Goal: Communication & Community: Answer question/provide support

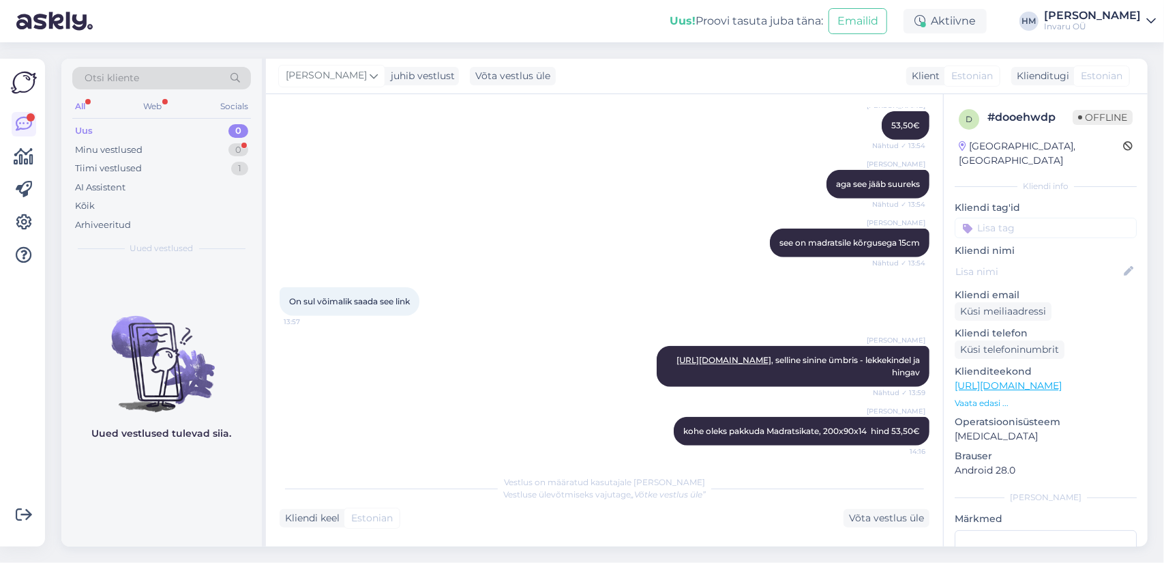
scroll to position [626, 0]
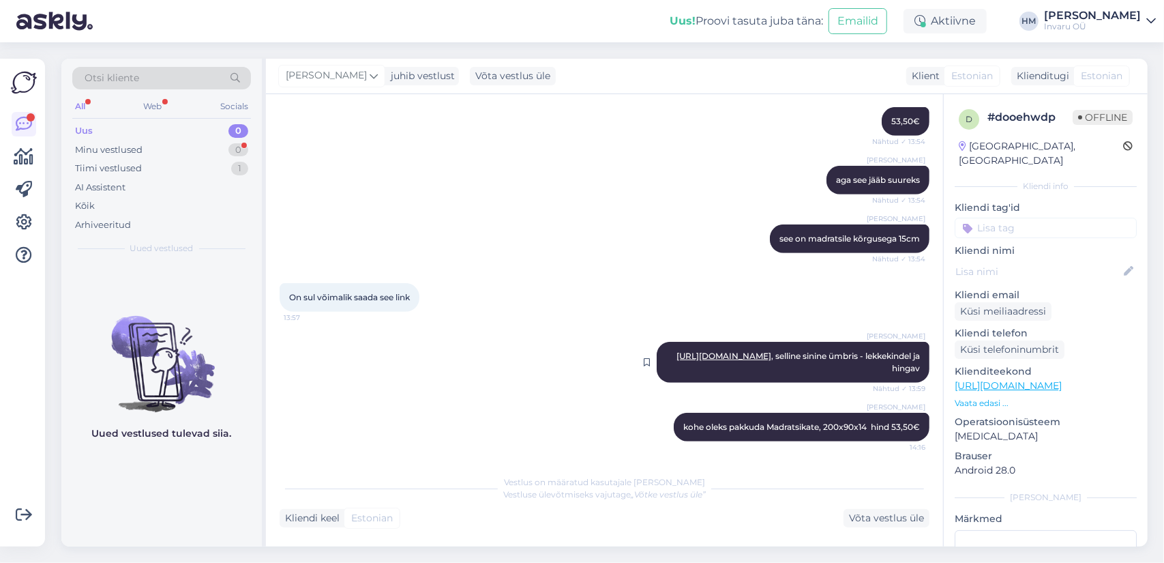
click at [854, 361] on div "[PERSON_NAME] [URL][DOMAIN_NAME] , selline sinine ümbris - lekkekindel ja hinga…" at bounding box center [793, 362] width 273 height 41
click at [772, 356] on link "[URL][DOMAIN_NAME]" at bounding box center [724, 356] width 95 height 10
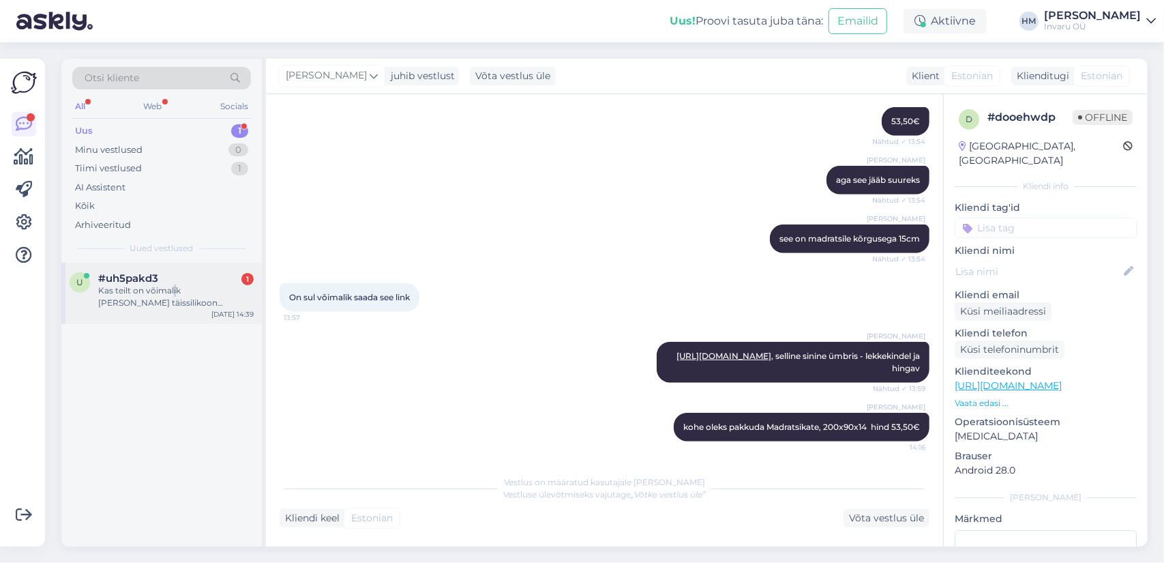
click at [173, 293] on div "Kas teilt on võimalik [PERSON_NAME] täissilikoon epitsüstoomi nr 14?" at bounding box center [176, 296] width 156 height 25
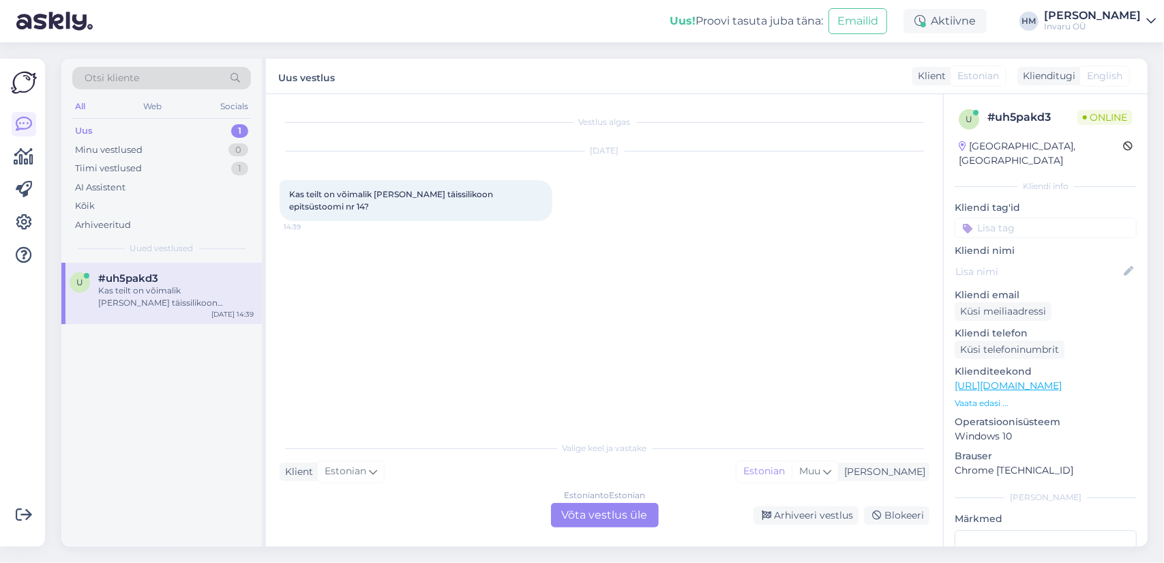
click at [593, 512] on div "Estonian to Estonian Võta vestlus üle" at bounding box center [605, 515] width 108 height 25
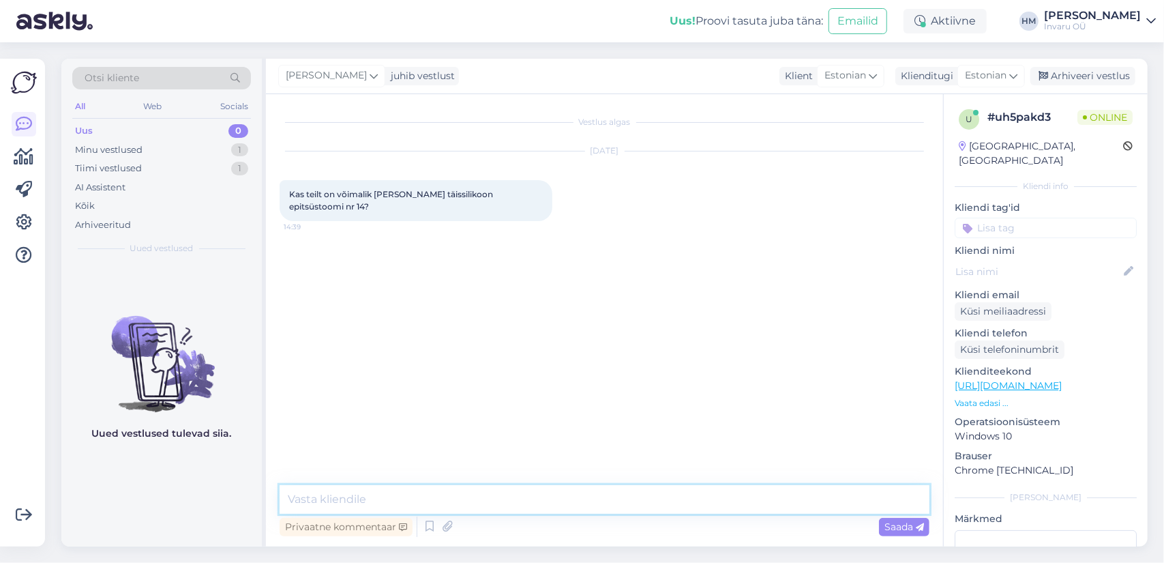
click at [356, 496] on textarea at bounding box center [605, 499] width 650 height 29
click at [354, 499] on textarea at bounding box center [605, 499] width 650 height 29
type textarea "Tere, on saadaval"
type textarea "millisest esindusest soovite osta?"
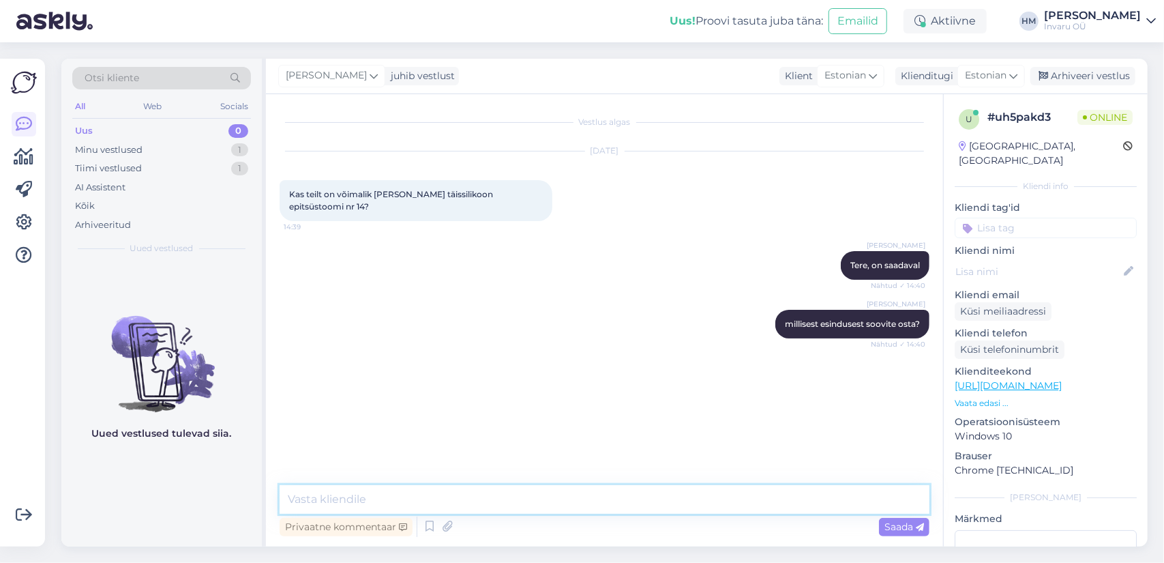
click at [361, 503] on textarea at bounding box center [605, 499] width 650 height 29
click at [359, 501] on textarea at bounding box center [605, 499] width 650 height 29
click at [544, 501] on textarea at bounding box center [605, 499] width 650 height 29
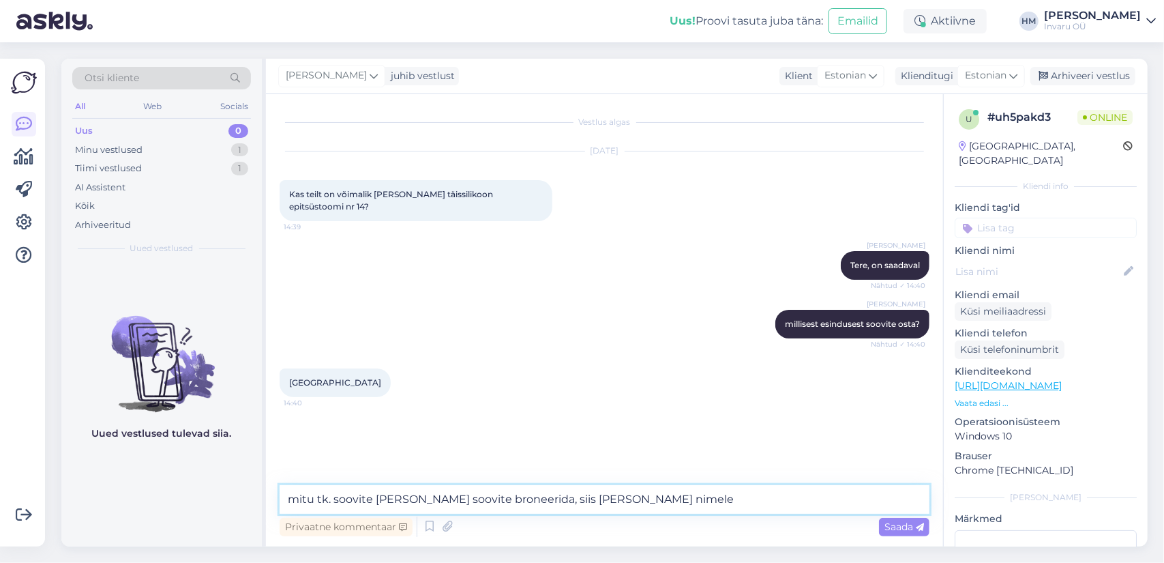
type textarea "mitu tk. soovite [PERSON_NAME] soovite broneerida, siis [PERSON_NAME] nimele?"
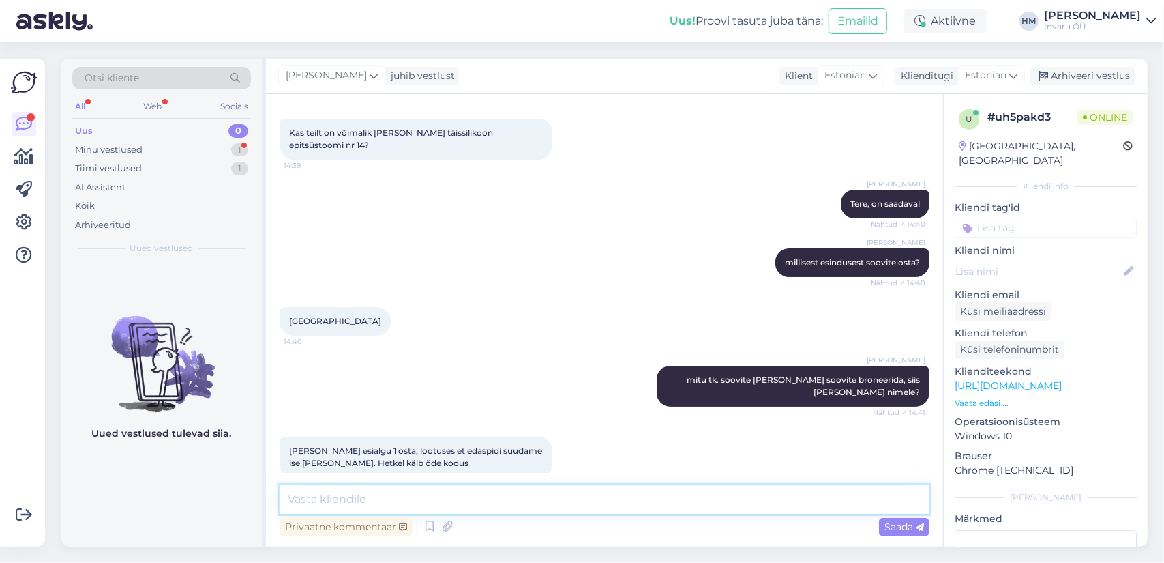
scroll to position [115, 0]
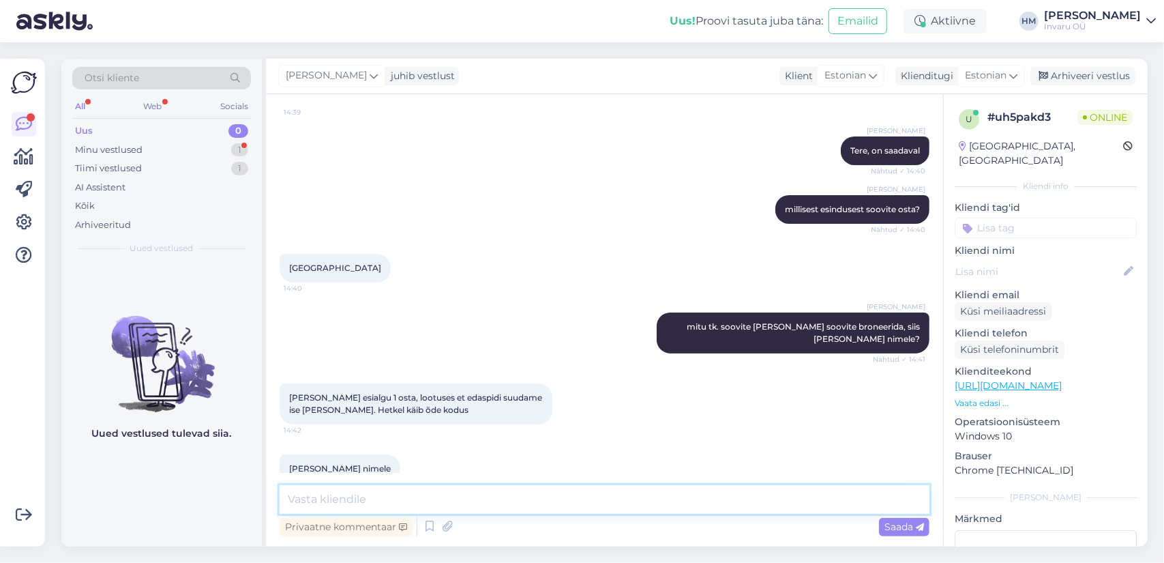
click at [398, 505] on textarea at bounding box center [605, 499] width 650 height 29
type textarea "kohe uurin"
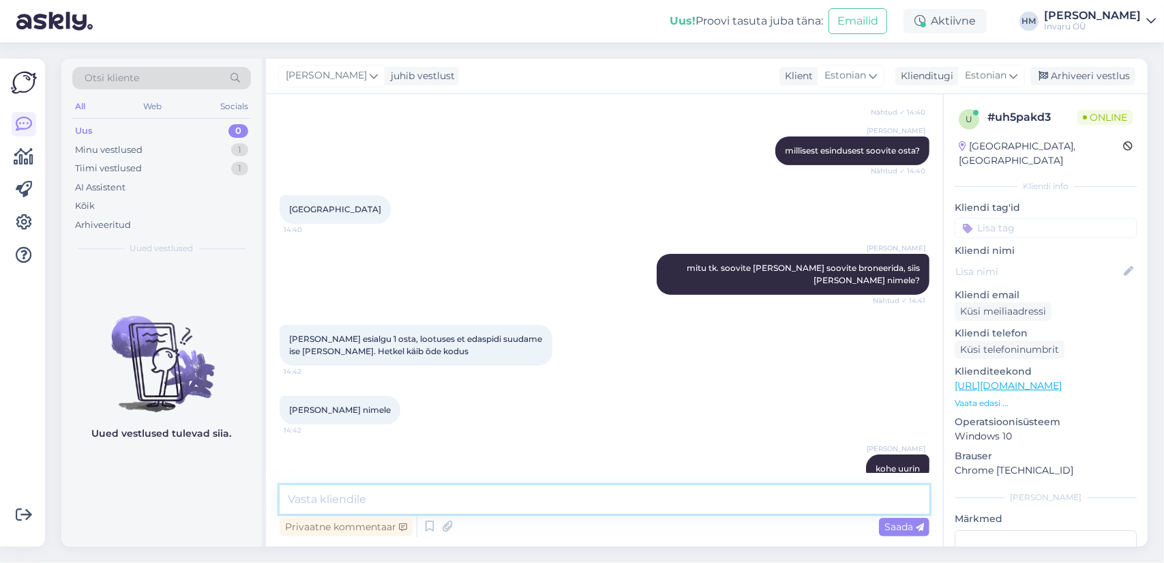
scroll to position [232, 0]
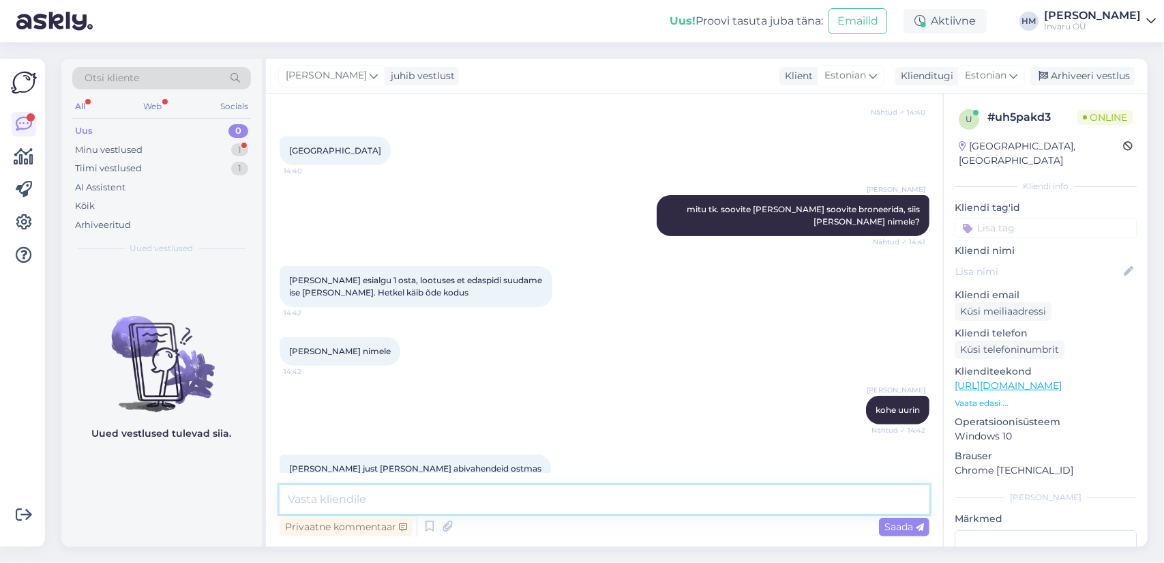
click at [325, 496] on textarea at bounding box center [605, 499] width 650 height 29
click at [291, 496] on textarea "t olete praegu esinduses?" at bounding box center [605, 499] width 650 height 29
type textarea "Te olete praegu esinduses?"
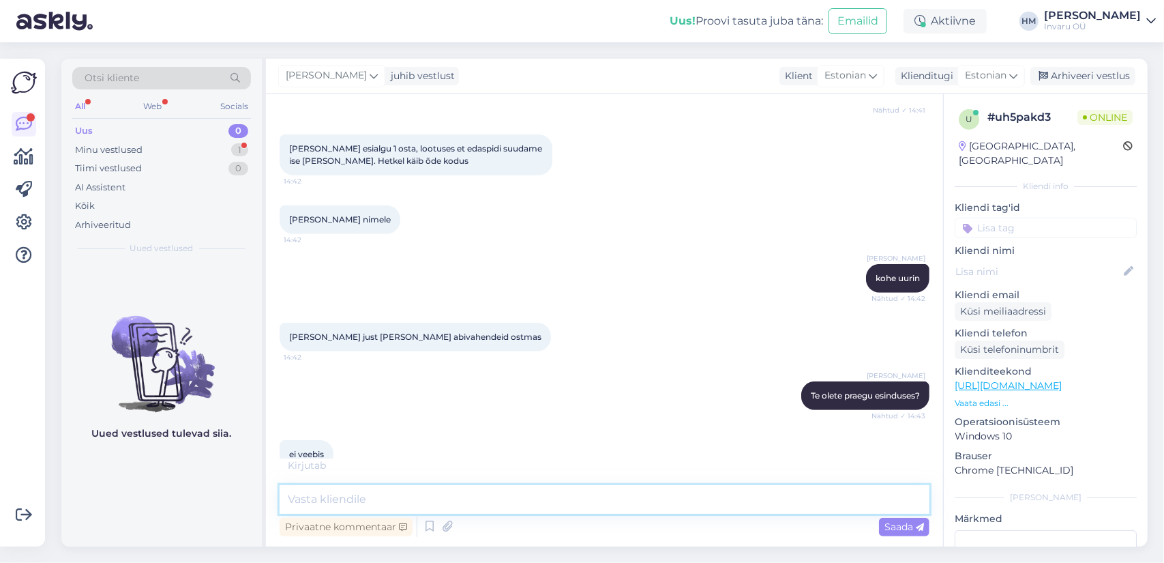
scroll to position [349, 0]
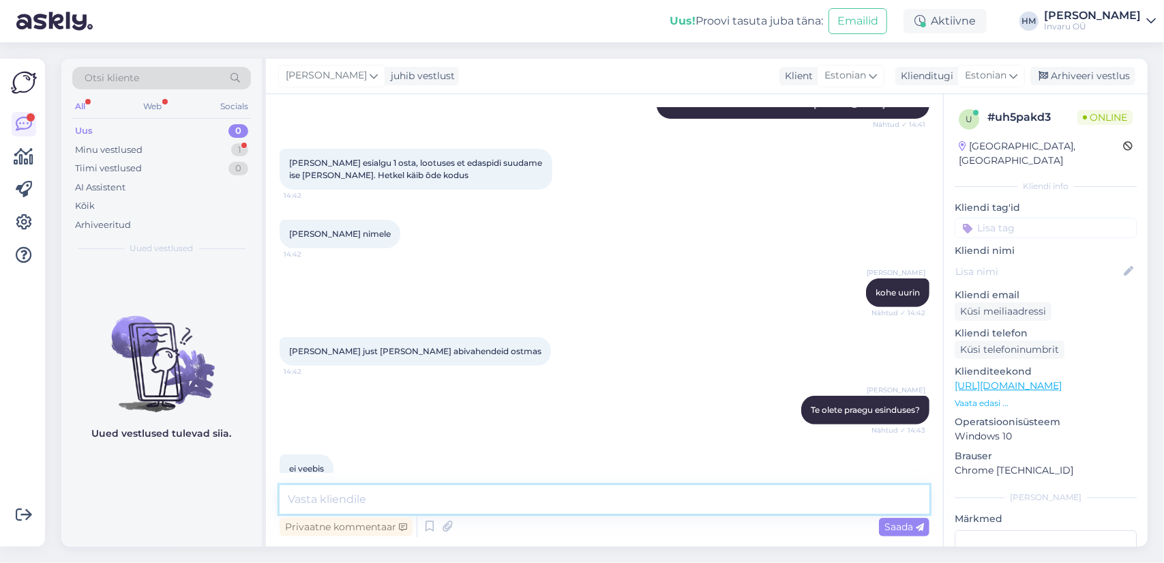
click at [330, 494] on textarea at bounding box center [605, 499] width 650 height 29
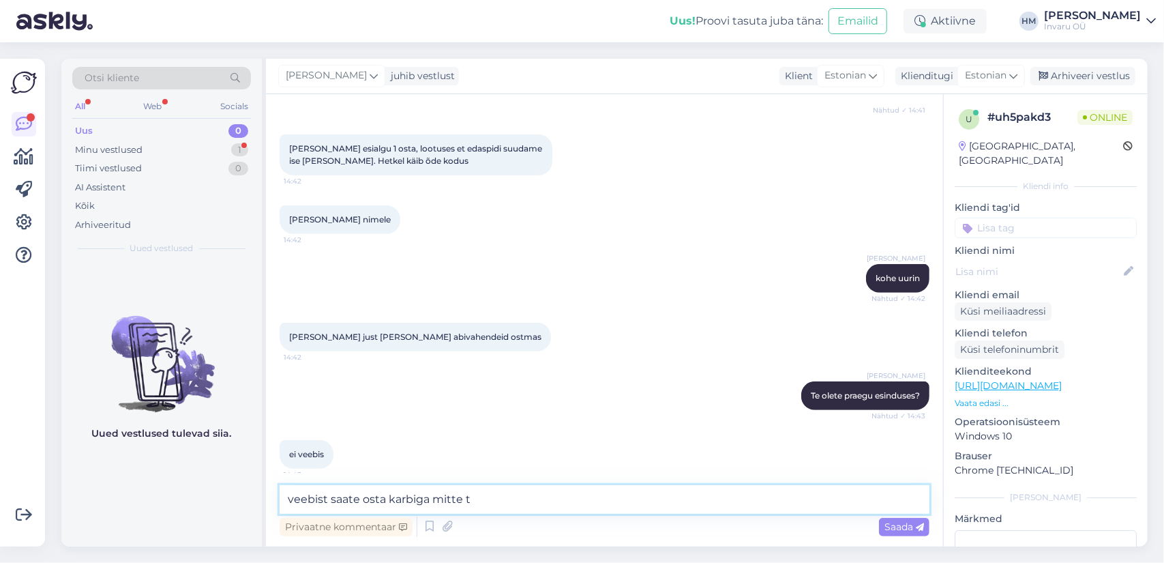
scroll to position [408, 0]
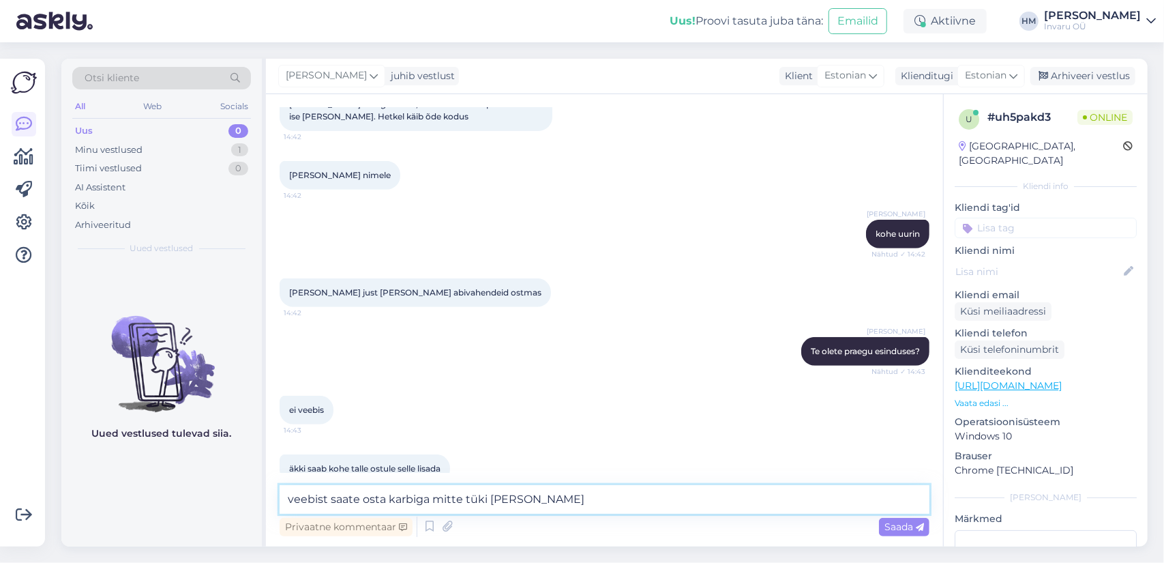
type textarea "veebist saate osta karbiga mitte tüki [PERSON_NAME]"
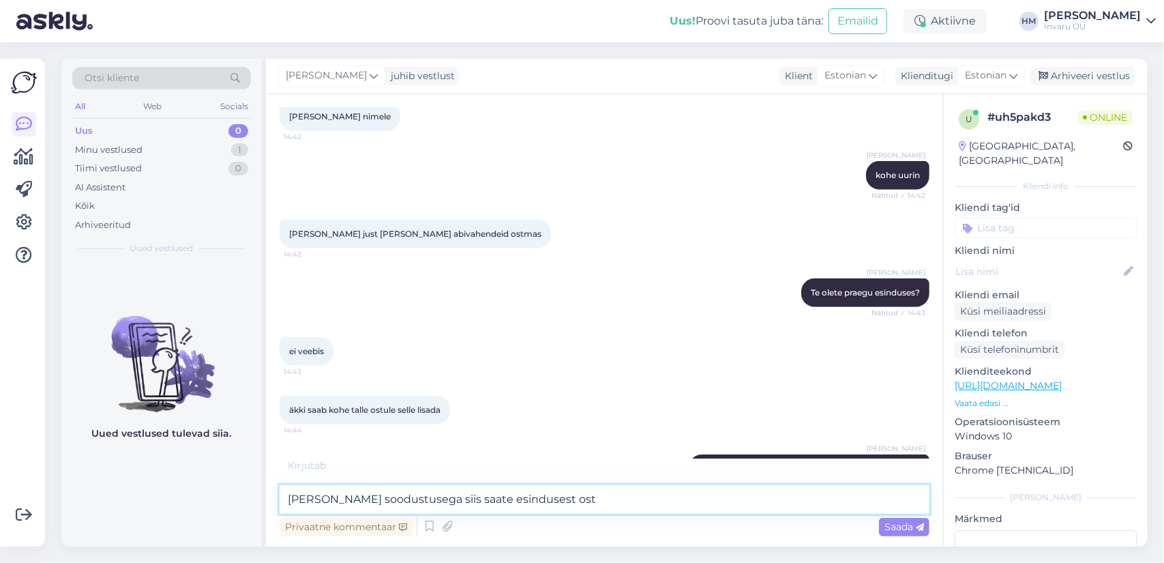
type textarea "[PERSON_NAME] soodustusega siis saate esindusest osta"
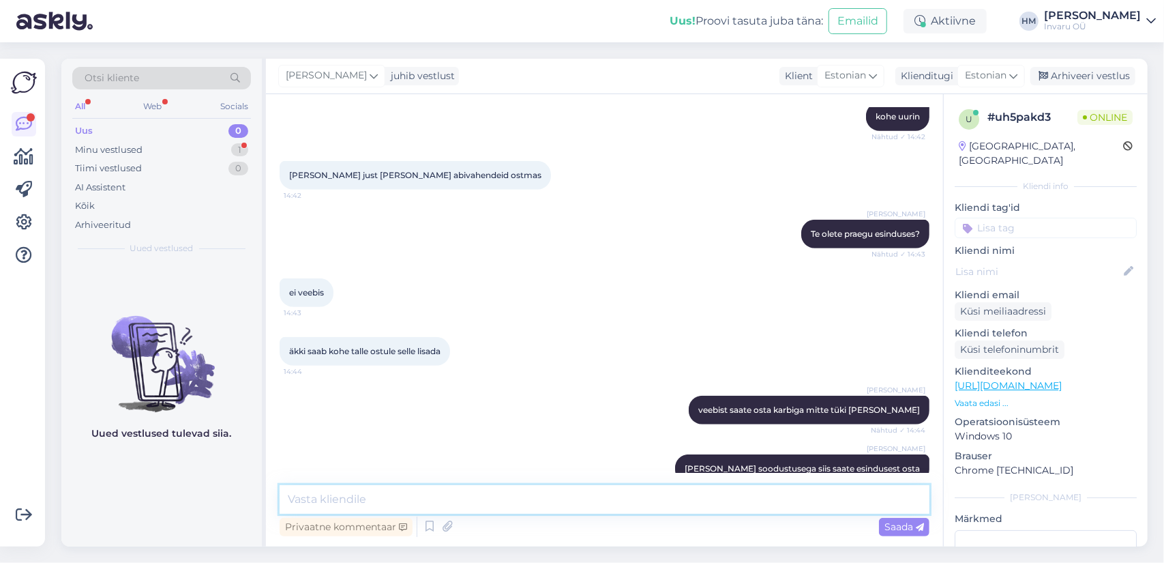
scroll to position [608, 0]
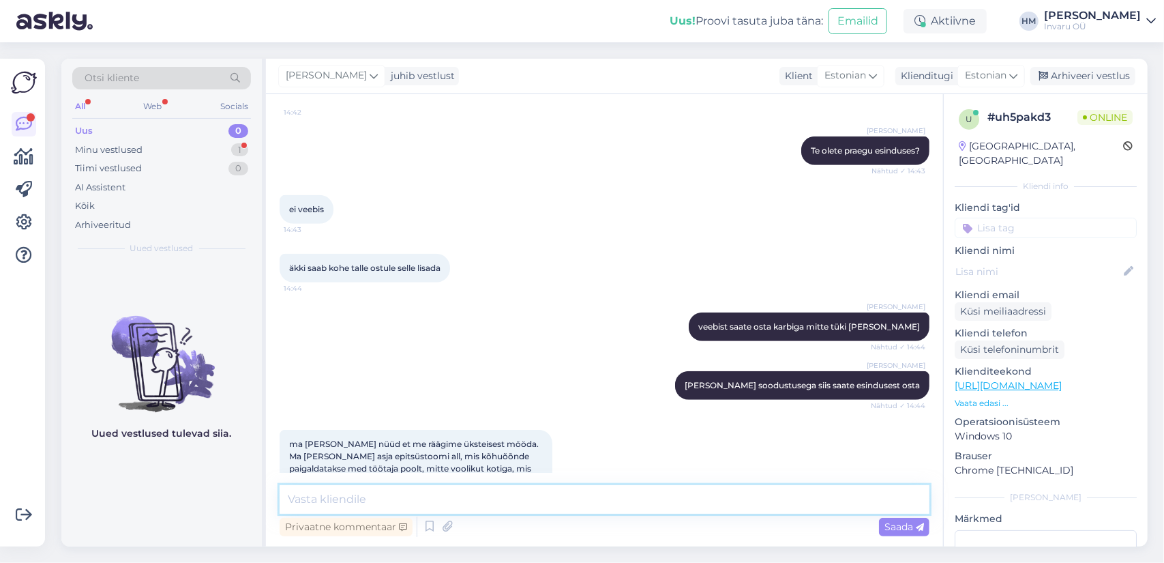
click at [402, 503] on textarea at bounding box center [605, 499] width 650 height 29
paste textarea "[URL][DOMAIN_NAME]"
type textarea "[PERSON_NAME] on kateeter [URL][DOMAIN_NAME]"
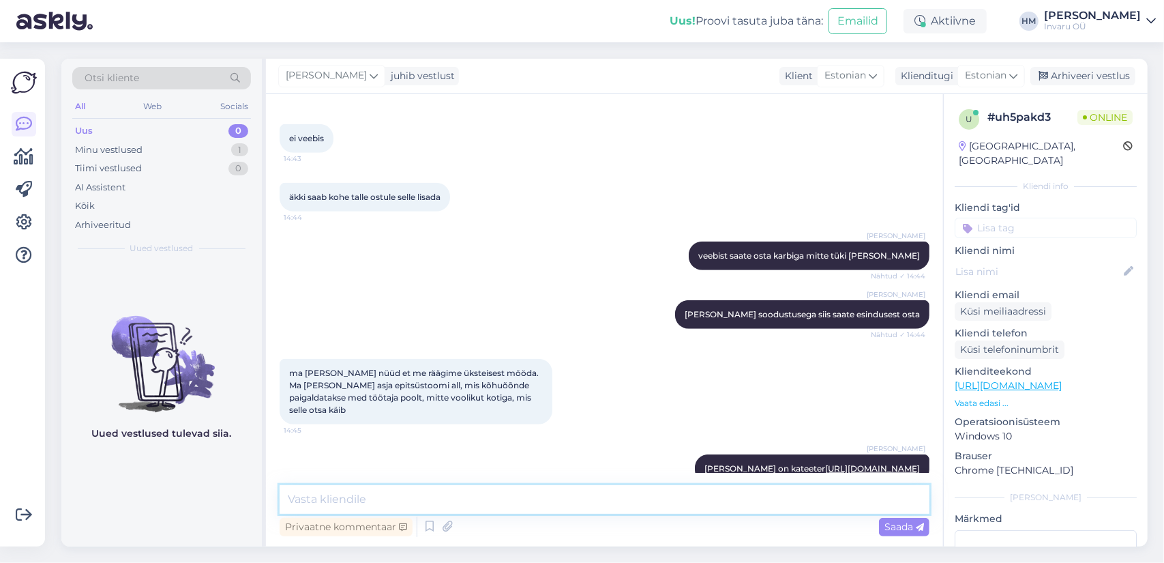
paste textarea "[URL][DOMAIN_NAME]"
type textarea "[URL][DOMAIN_NAME]"
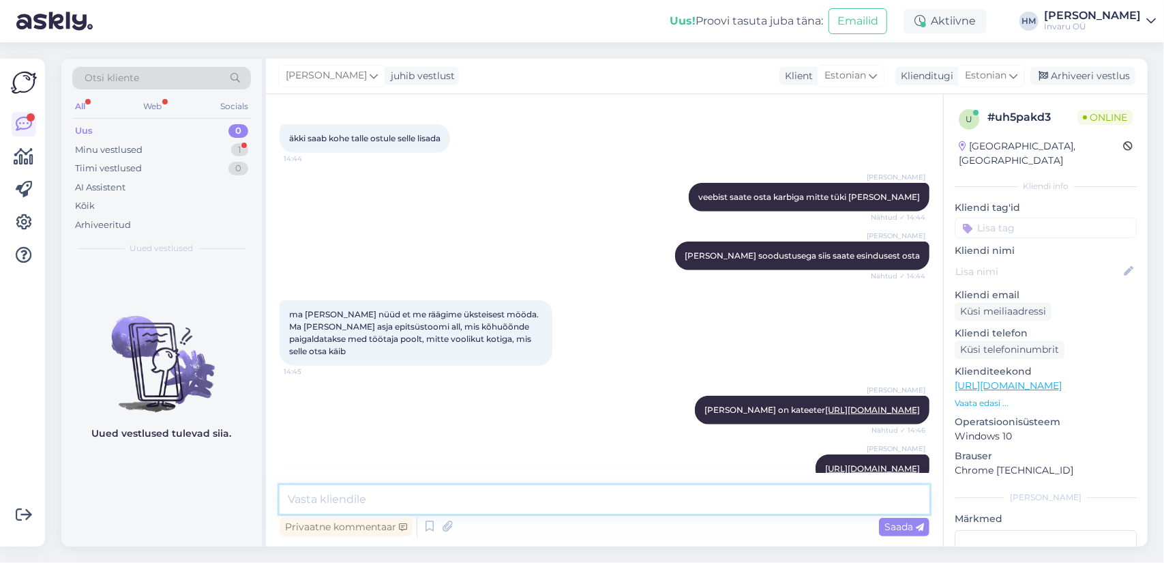
scroll to position [809, 0]
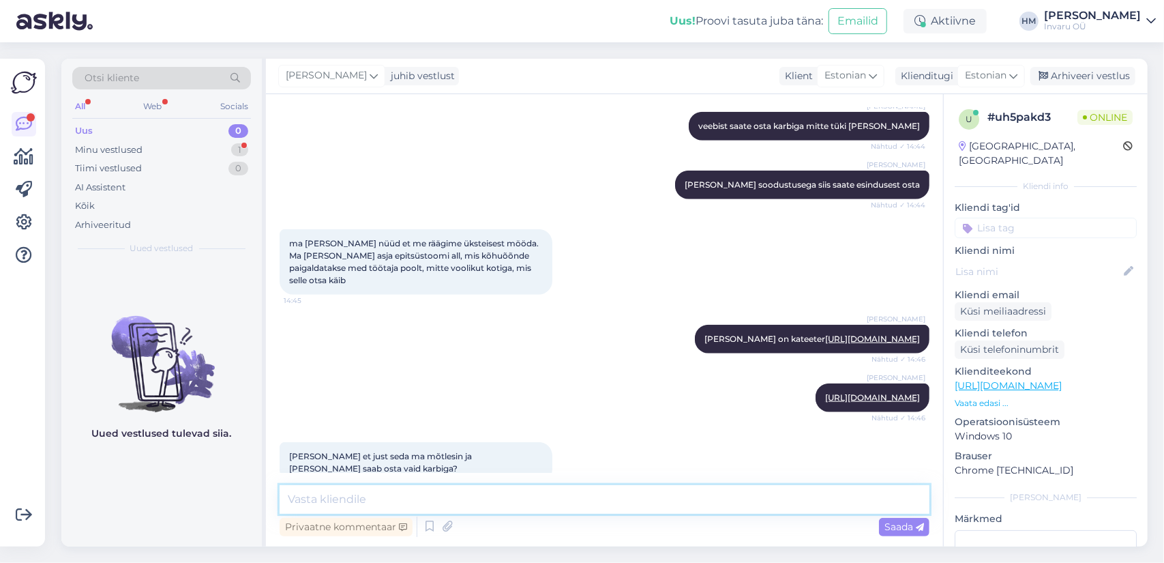
click at [308, 500] on textarea at bounding box center [605, 499] width 650 height 29
type textarea "esindusest saab osta tüki [PERSON_NAME]"
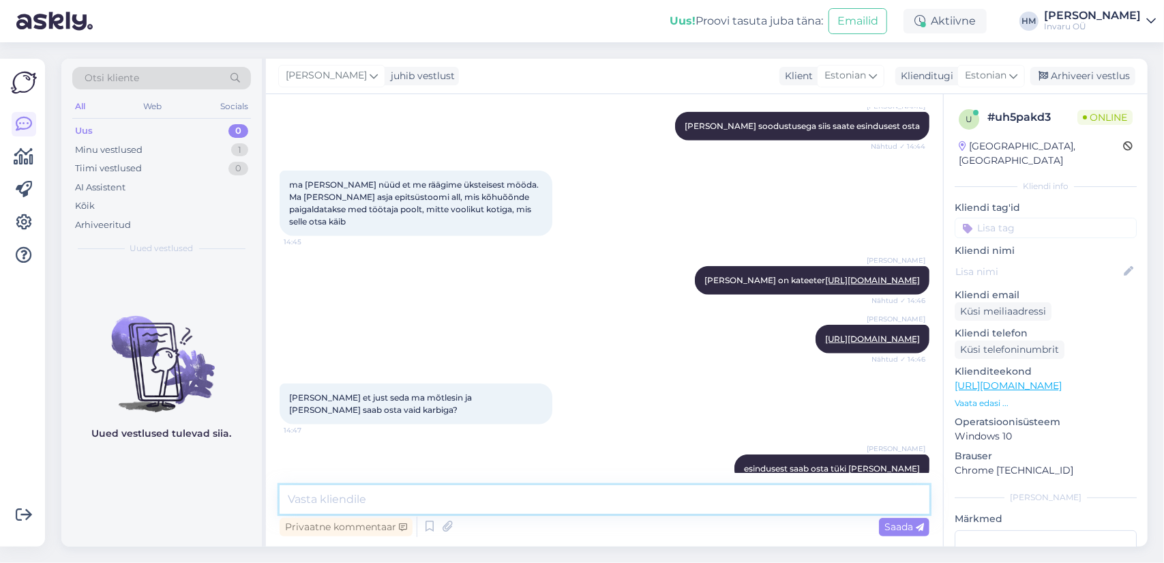
click at [340, 488] on textarea at bounding box center [605, 499] width 650 height 29
type textarea "e-poest karbiga"
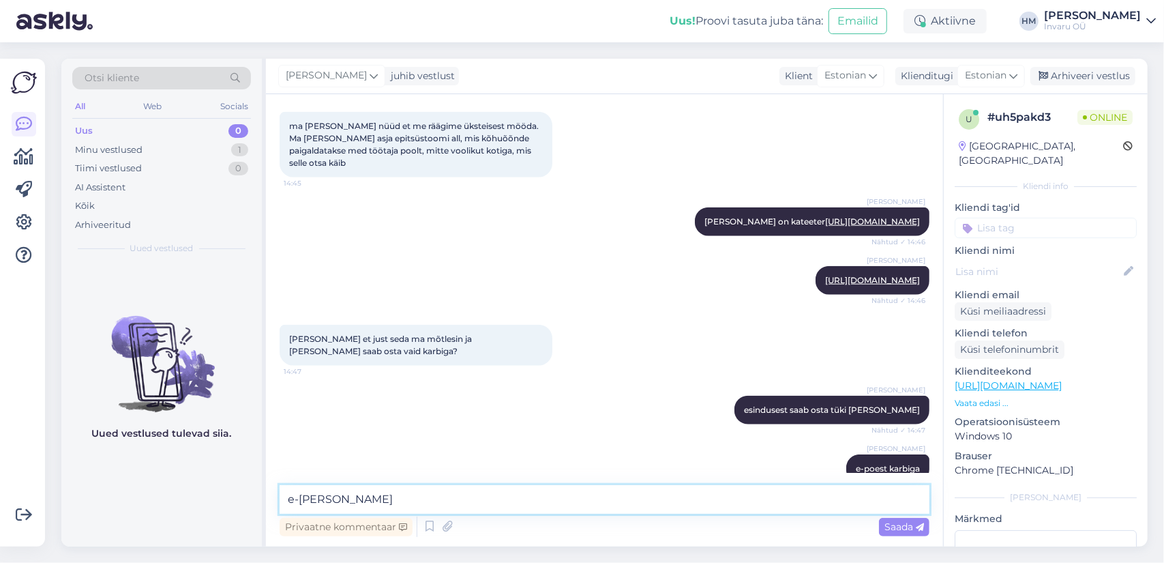
scroll to position [985, 0]
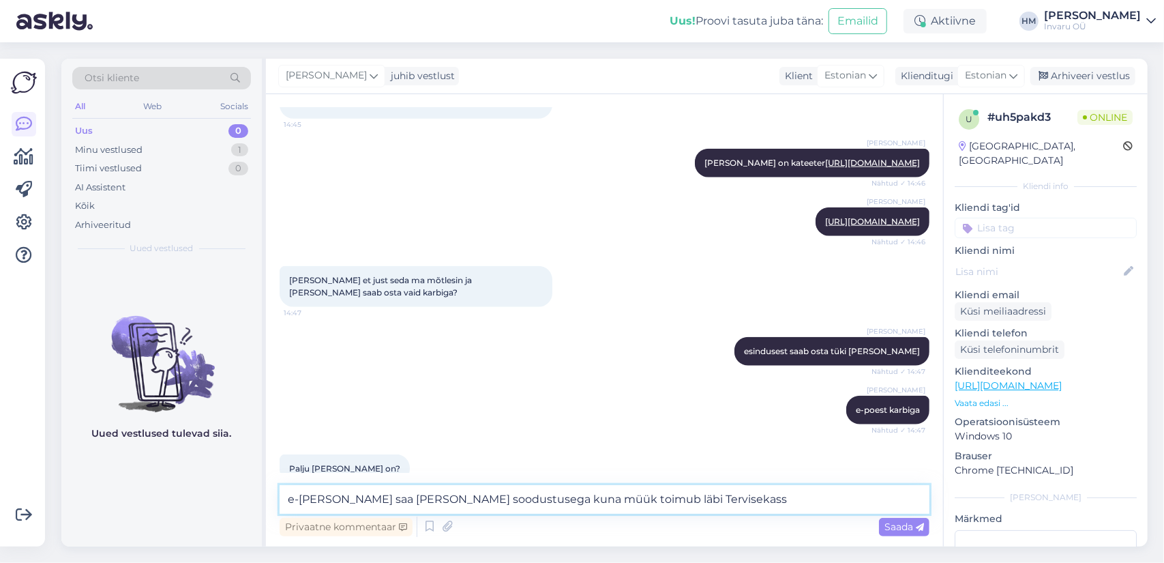
type textarea "e-[PERSON_NAME] saa [PERSON_NAME] soodustusega kuna müük toimub läbi Tervisekas…"
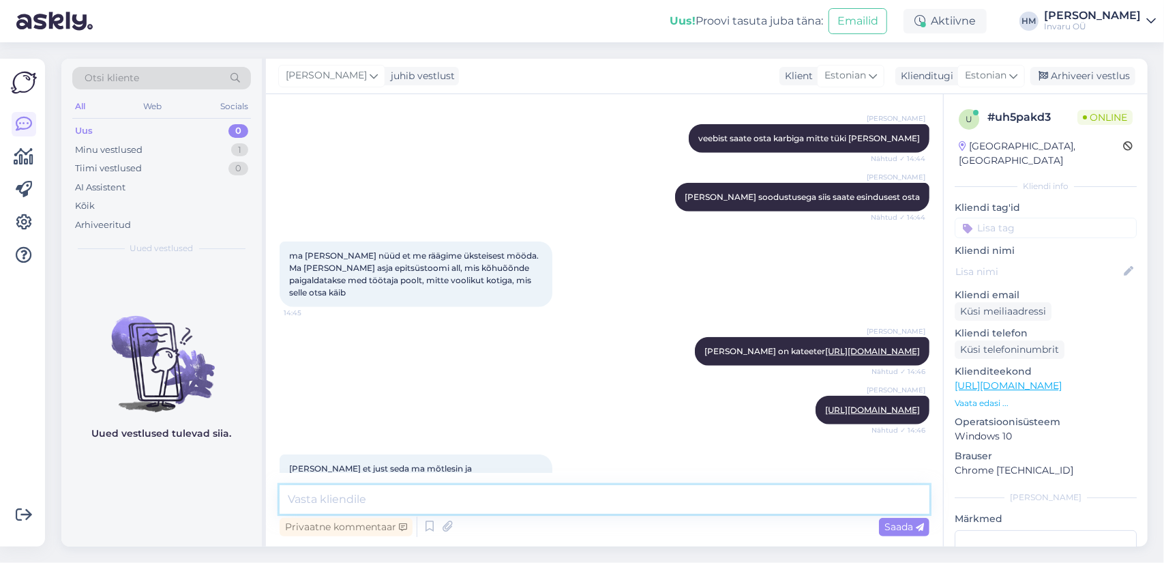
scroll to position [783, 0]
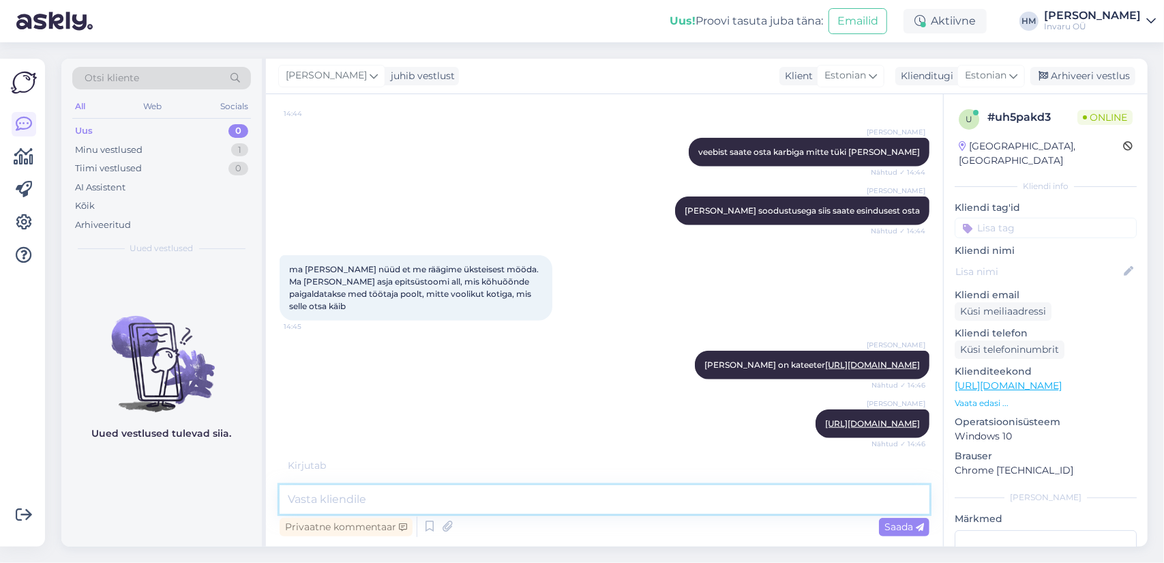
paste textarea "[URL][DOMAIN_NAME]"
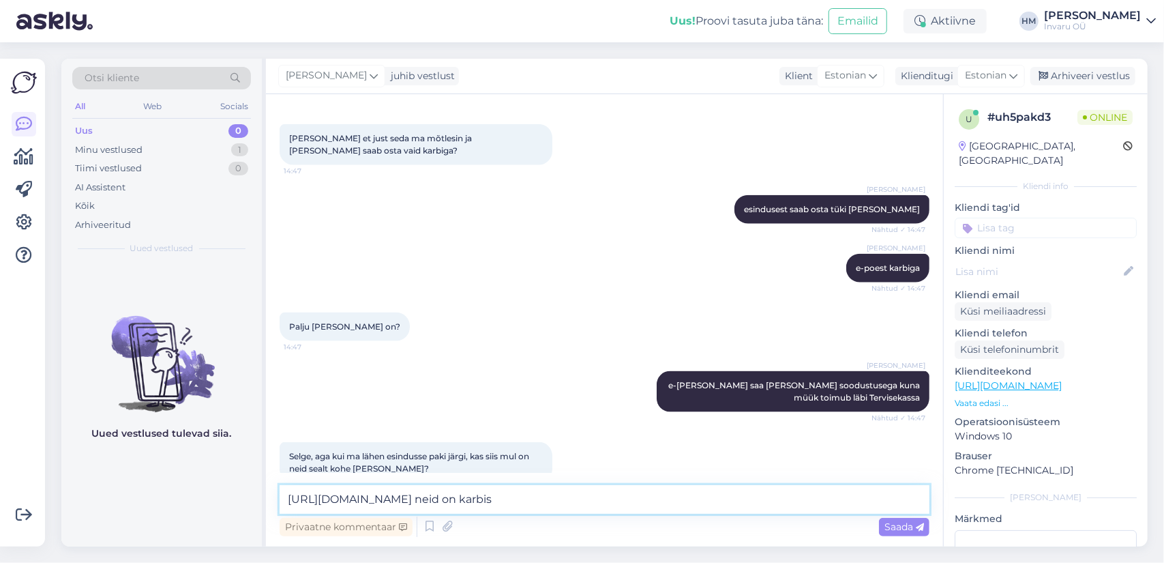
type textarea "[URL][DOMAIN_NAME] neid on karbis 5"
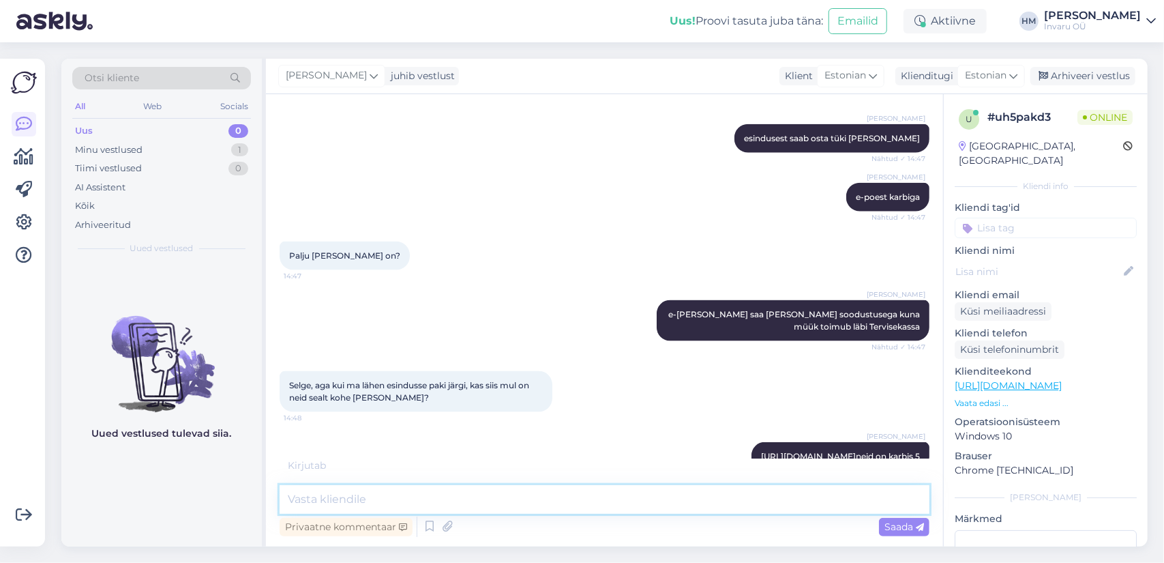
click at [321, 506] on textarea at bounding box center [605, 499] width 650 height 29
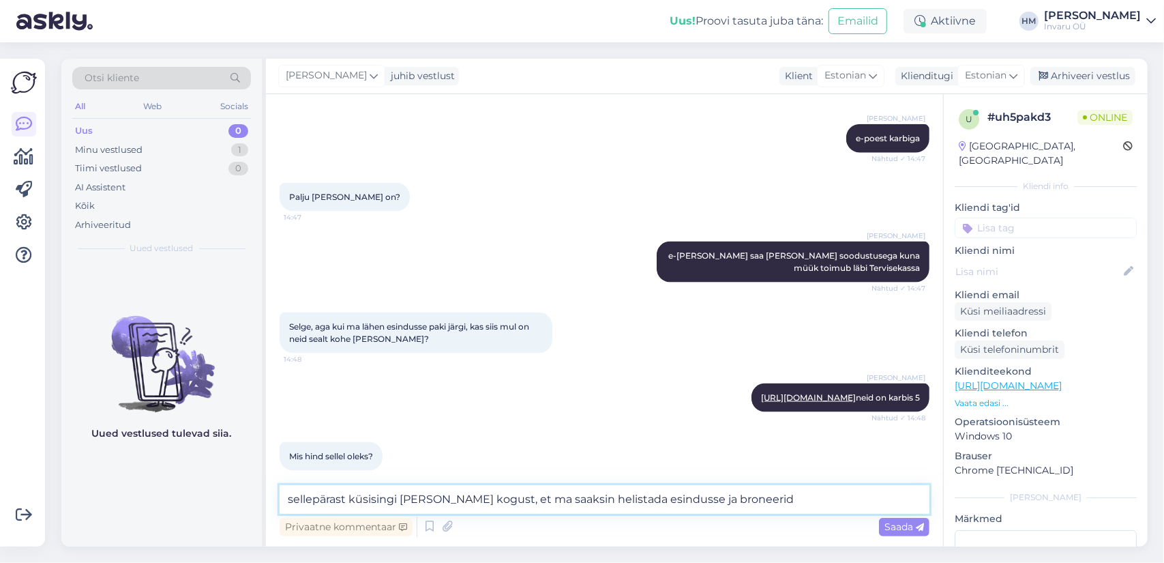
type textarea "sellepärast küsisingi [PERSON_NAME] kogust, et ma saaksin helistada esindusse j…"
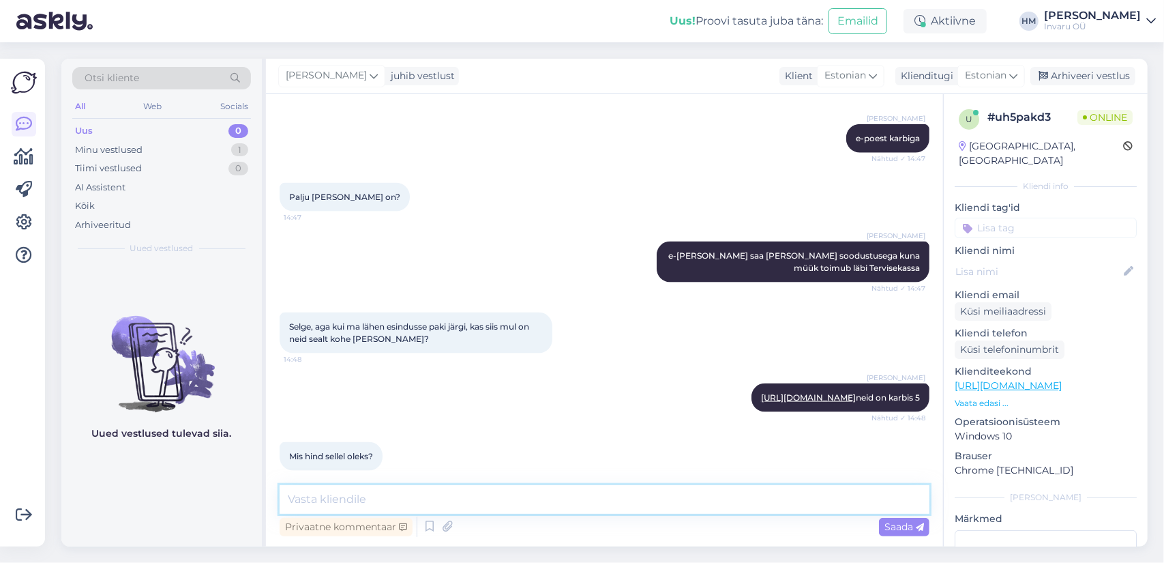
scroll to position [1328, 0]
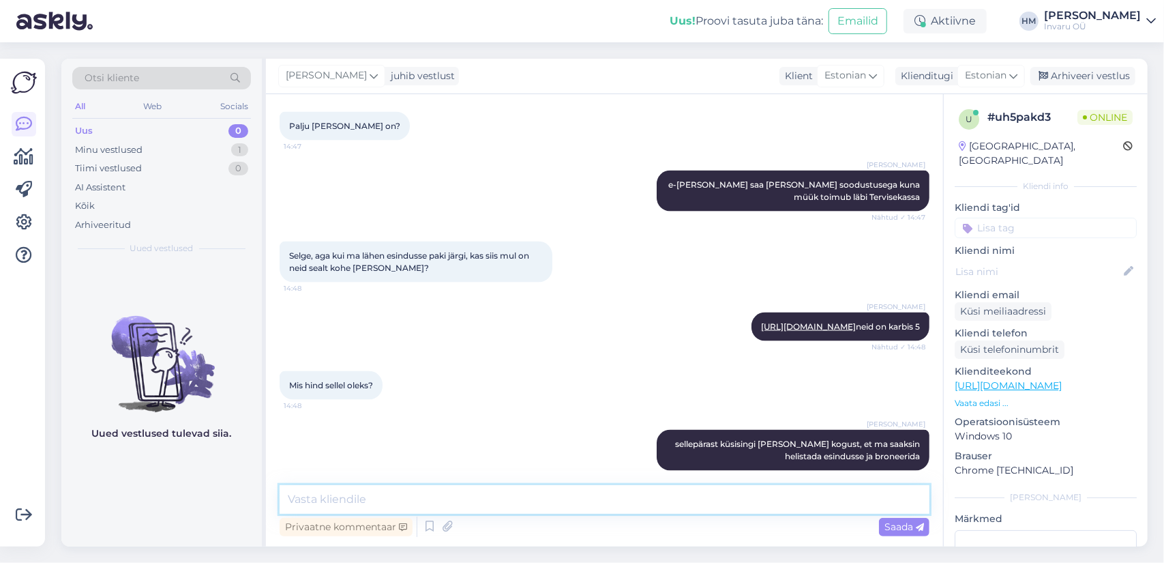
click at [390, 498] on textarea at bounding box center [605, 499] width 650 height 29
type textarea "esindusest saab neid vähem korraga osta [PERSON_NAME] e.5 tk."
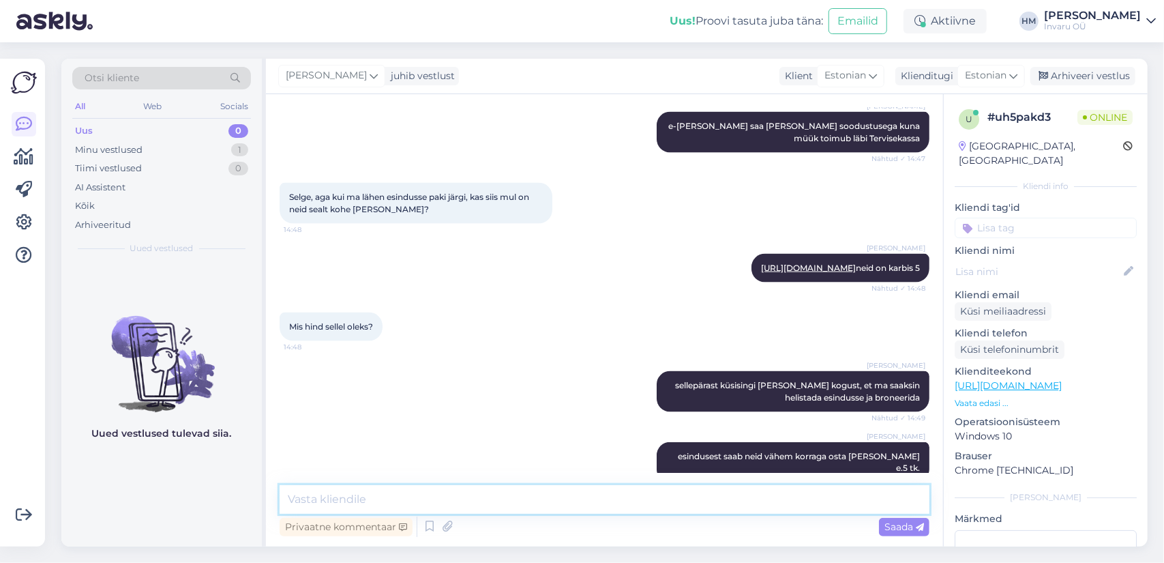
click at [356, 497] on textarea at bounding box center [605, 499] width 650 height 29
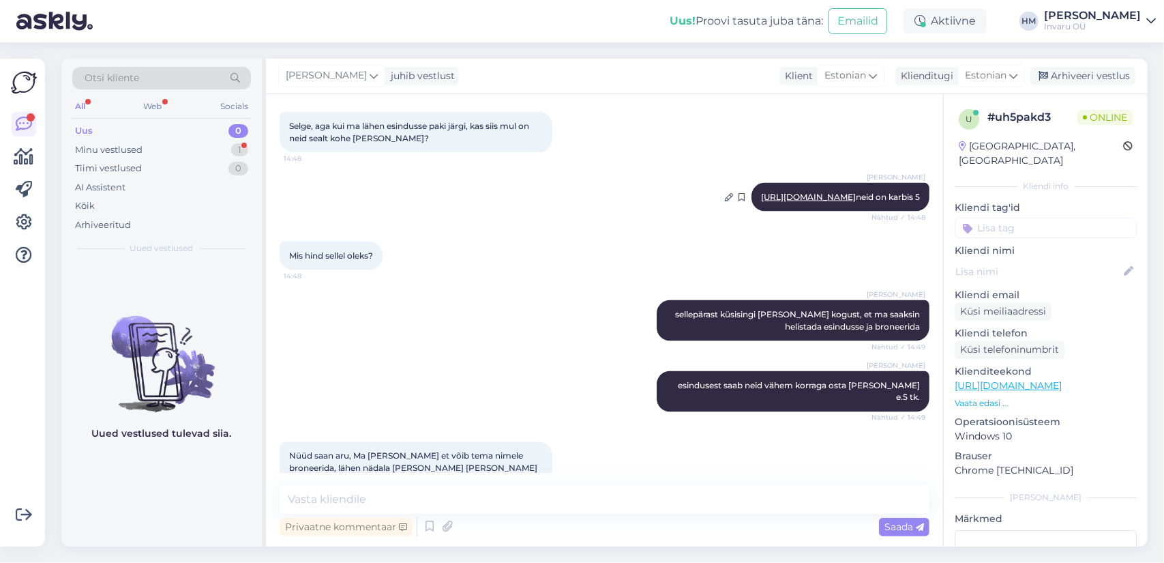
click at [799, 192] on link "[URL][DOMAIN_NAME]" at bounding box center [808, 197] width 95 height 10
click at [418, 499] on textarea at bounding box center [605, 499] width 650 height 29
type textarea "1 tk.?"
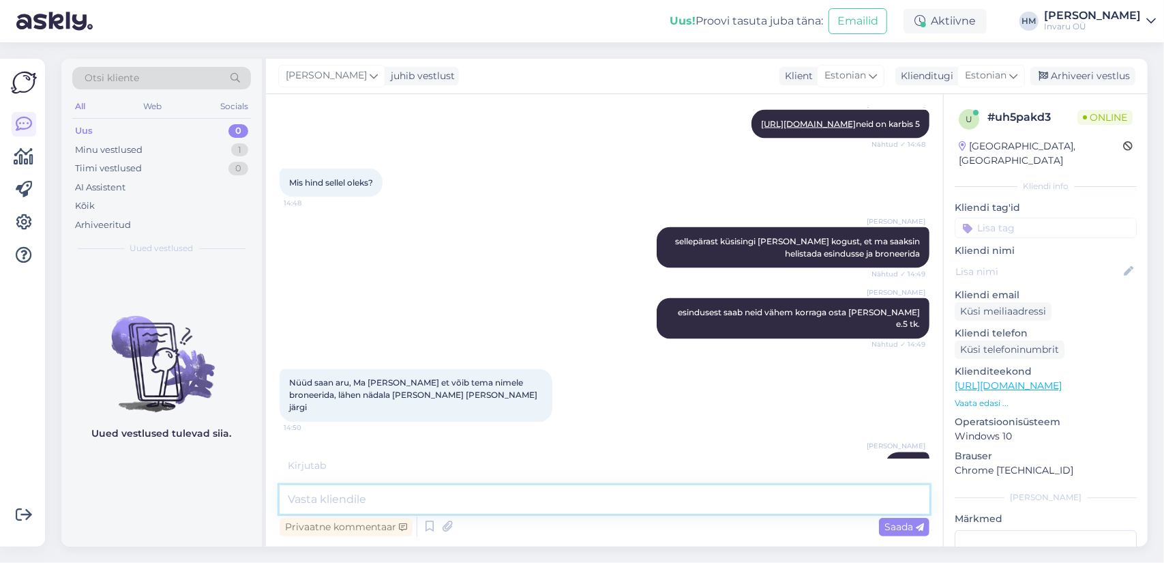
scroll to position [1574, 0]
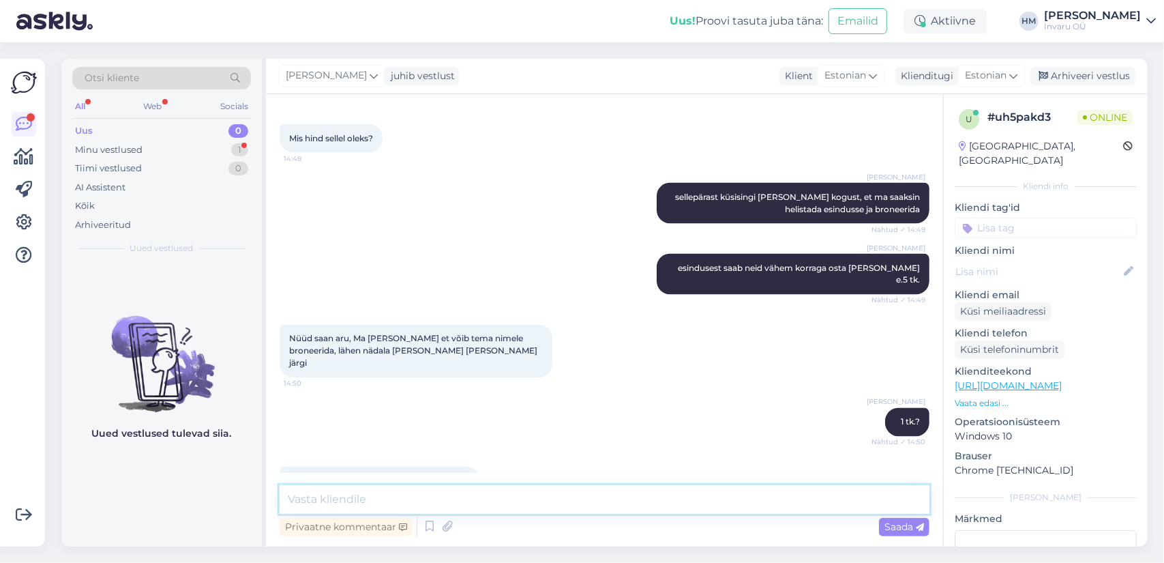
click at [448, 499] on textarea at bounding box center [605, 499] width 650 height 29
drag, startPoint x: 361, startPoint y: 495, endPoint x: 393, endPoint y: 520, distance: 40.4
click at [361, 496] on textarea at bounding box center [605, 499] width 650 height 29
type textarea "hetkel on 2tk."
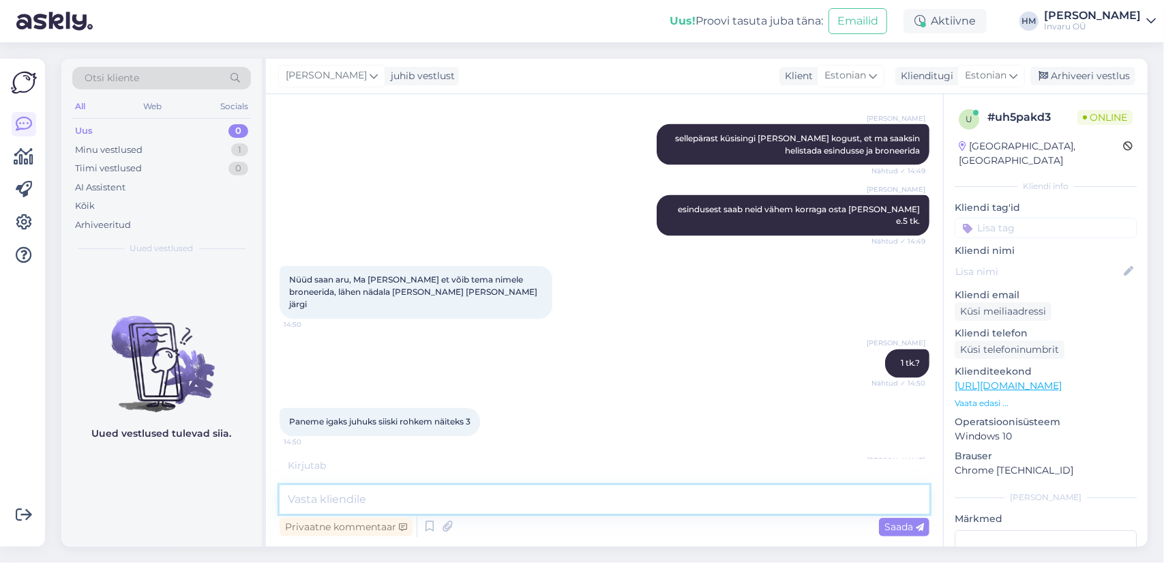
click at [310, 503] on textarea at bounding box center [605, 499] width 650 height 29
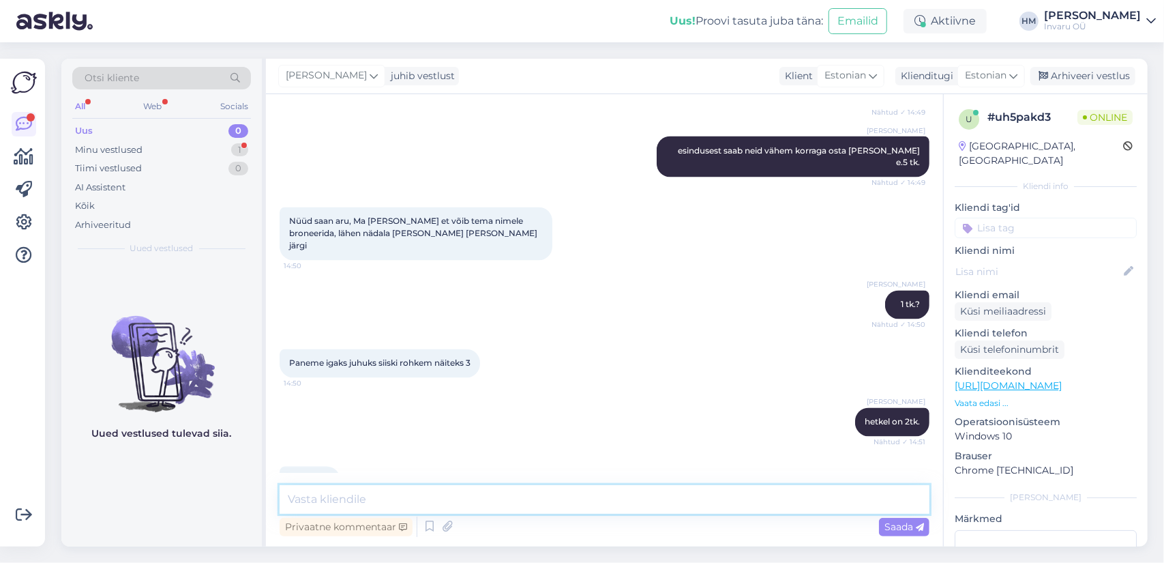
click at [329, 499] on textarea at bounding box center [605, 499] width 650 height 29
drag, startPoint x: 464, startPoint y: 497, endPoint x: 531, endPoint y: 510, distance: 68.0
click at [464, 497] on textarea "hästi, Mustamäe [PERSON_NAME] on 2 tk. bro" at bounding box center [605, 499] width 650 height 29
paste textarea "[URL][DOMAIN_NAME]"
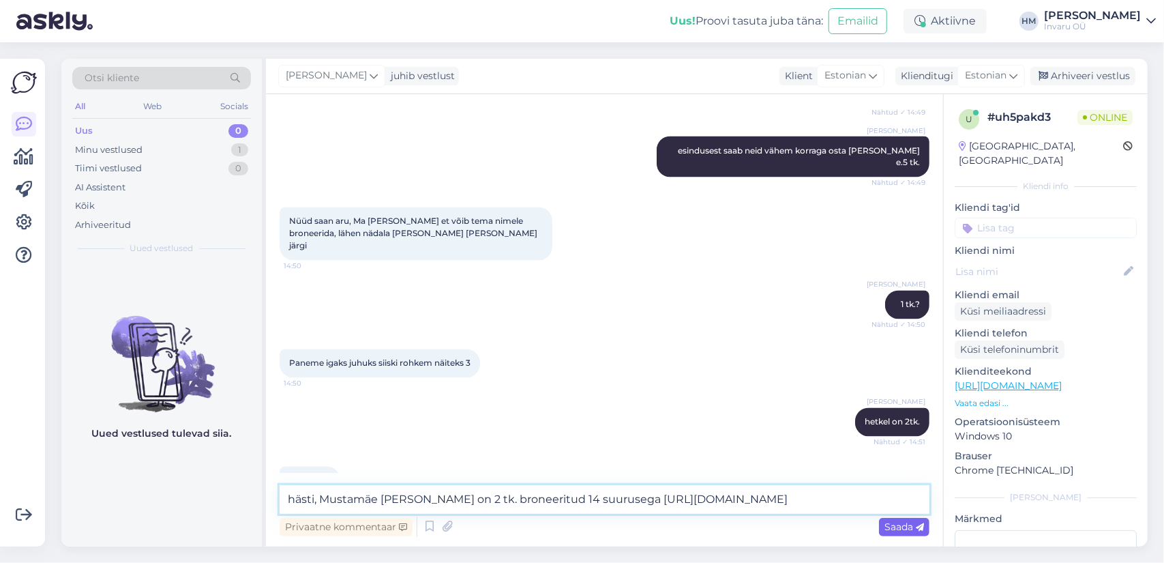
type textarea "hästi, Mustamäe [PERSON_NAME] on 2 tk. broneeritud 14 suurusega [URL][DOMAIN_NA…"
click at [903, 522] on span "Saada" at bounding box center [905, 526] width 40 height 12
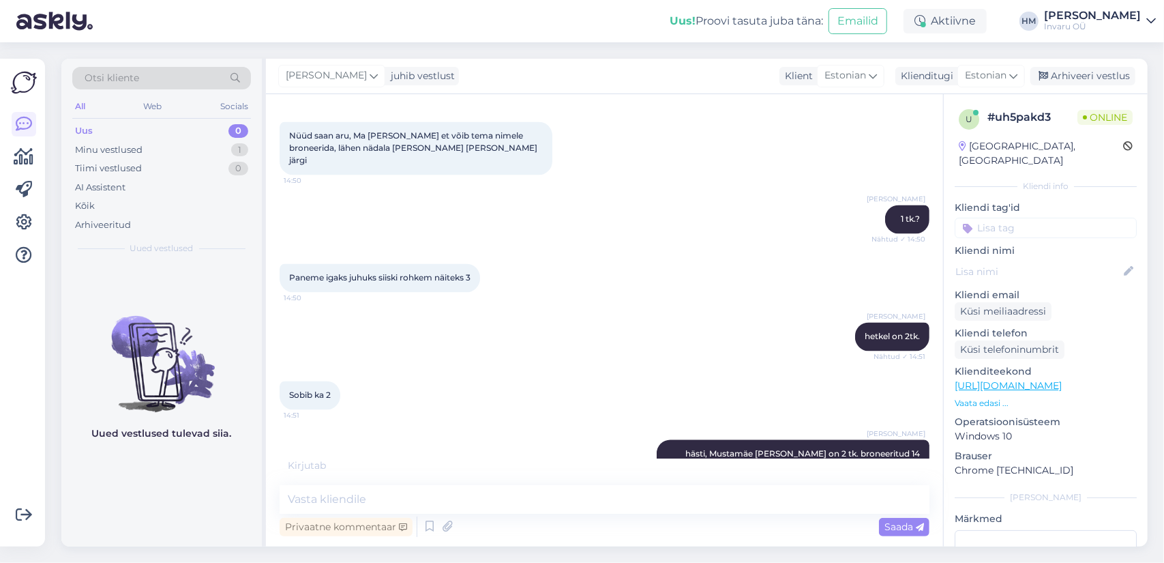
scroll to position [1763, 0]
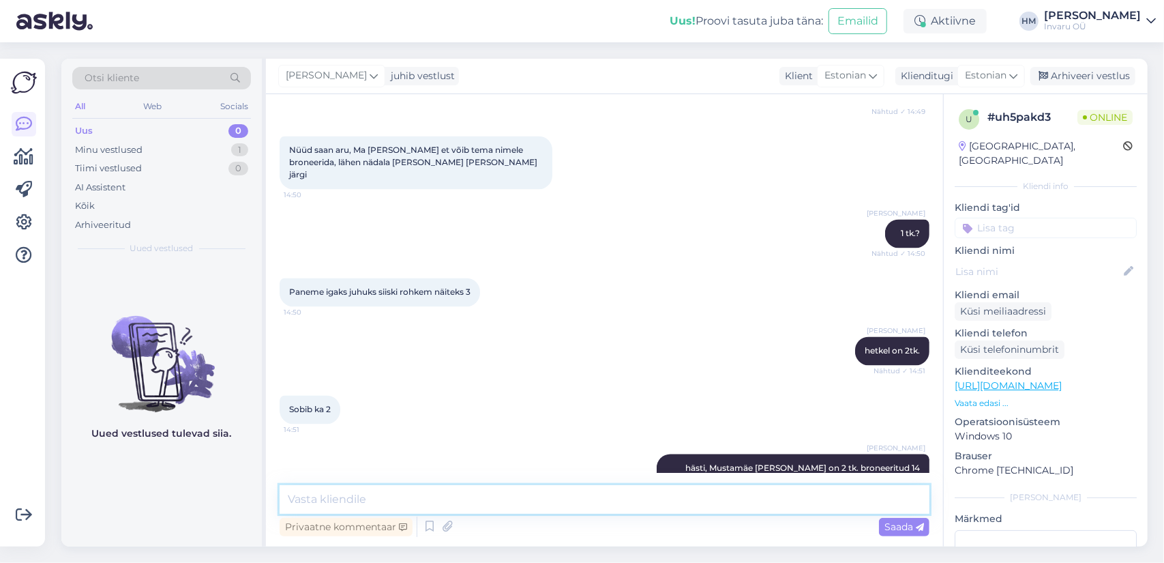
click at [317, 500] on textarea at bounding box center [605, 499] width 650 height 29
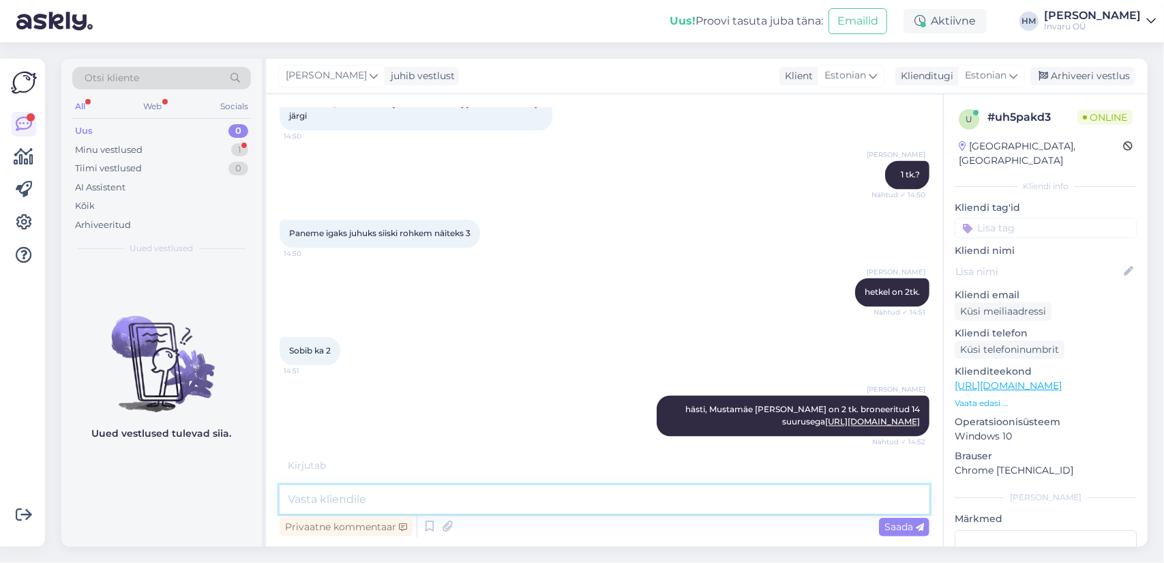
click at [315, 499] on textarea at bounding box center [605, 499] width 650 height 29
type textarea "Jah, piisab, tema nimele on broneering tehtud"
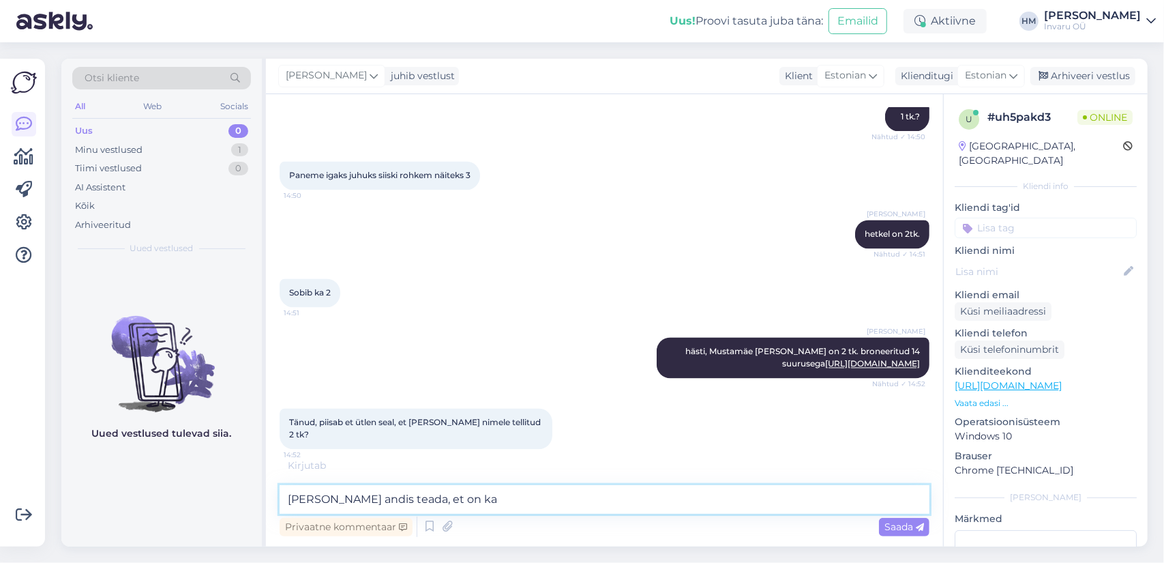
scroll to position [1939, 0]
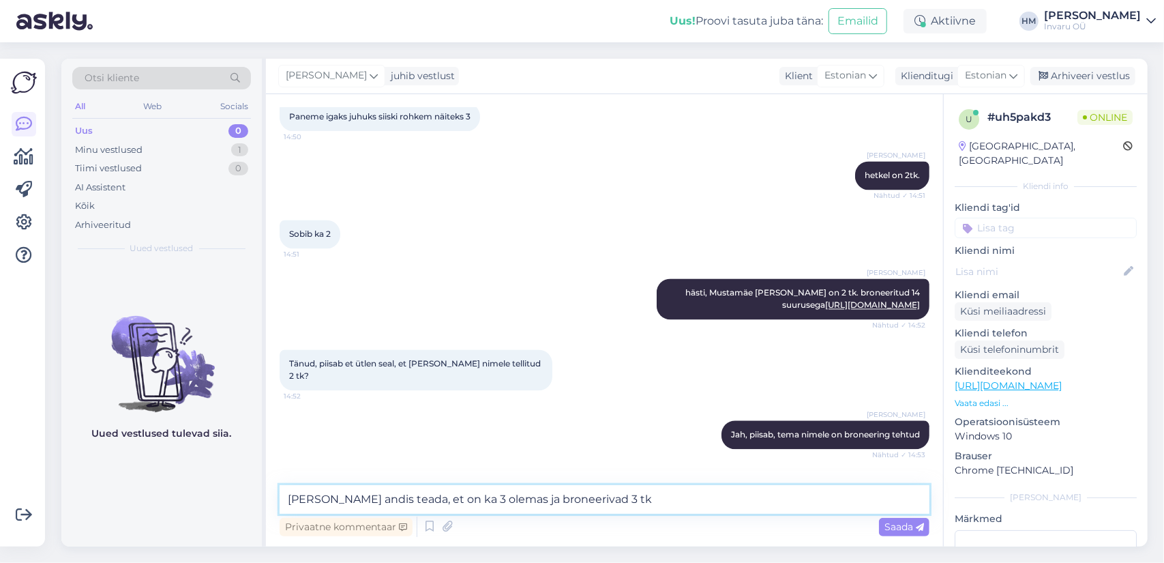
type textarea "[PERSON_NAME] andis teada, et on ka 3 olemas ja broneerivad 3 tk."
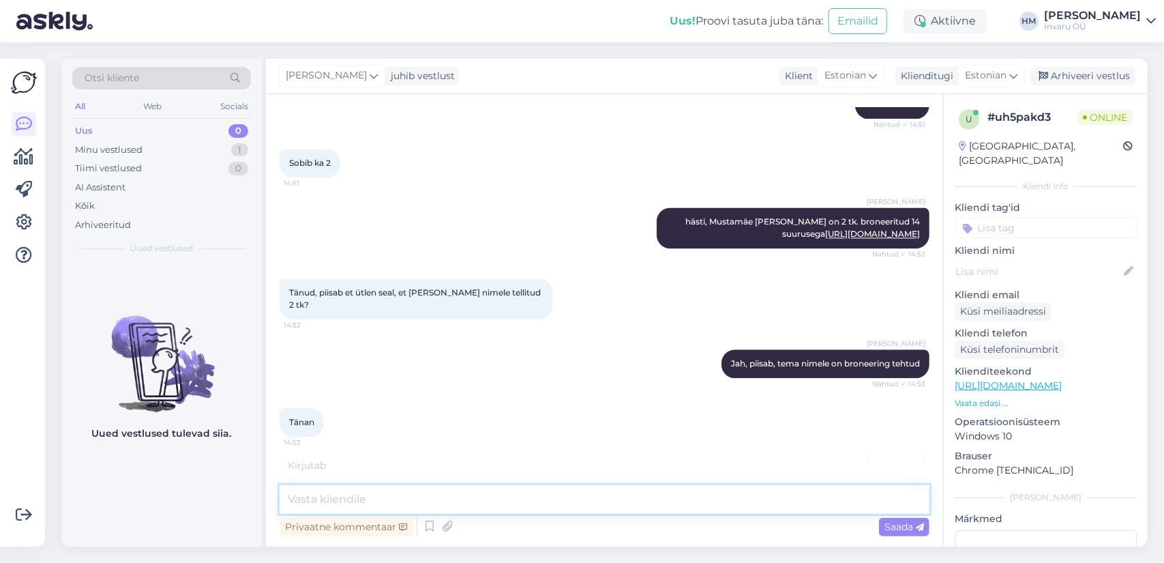
click at [351, 501] on textarea at bounding box center [605, 499] width 650 height 29
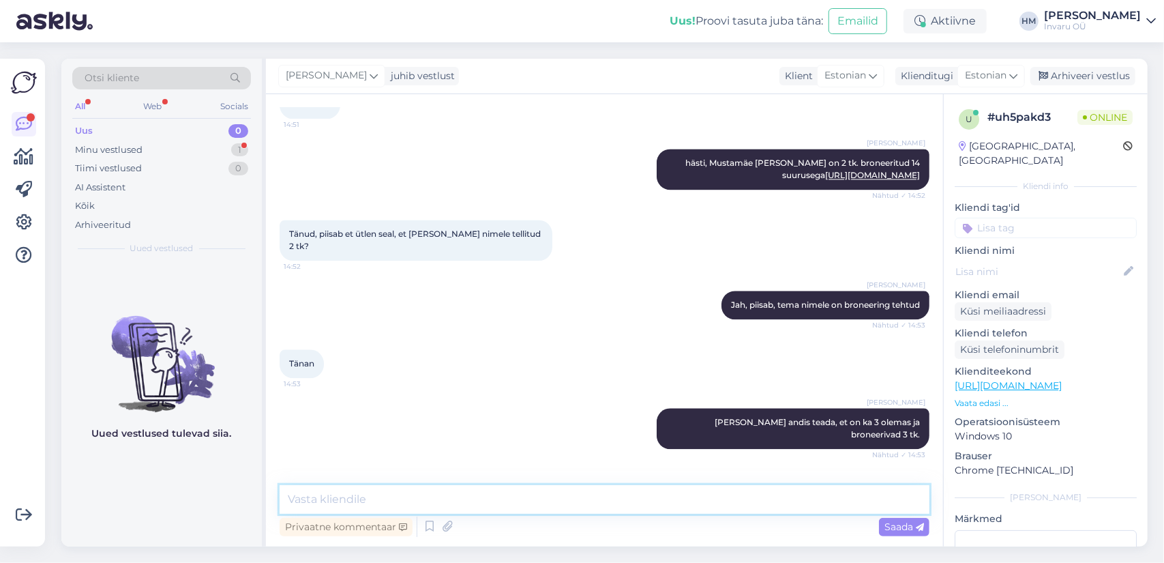
click at [338, 497] on textarea at bounding box center [605, 499] width 650 height 29
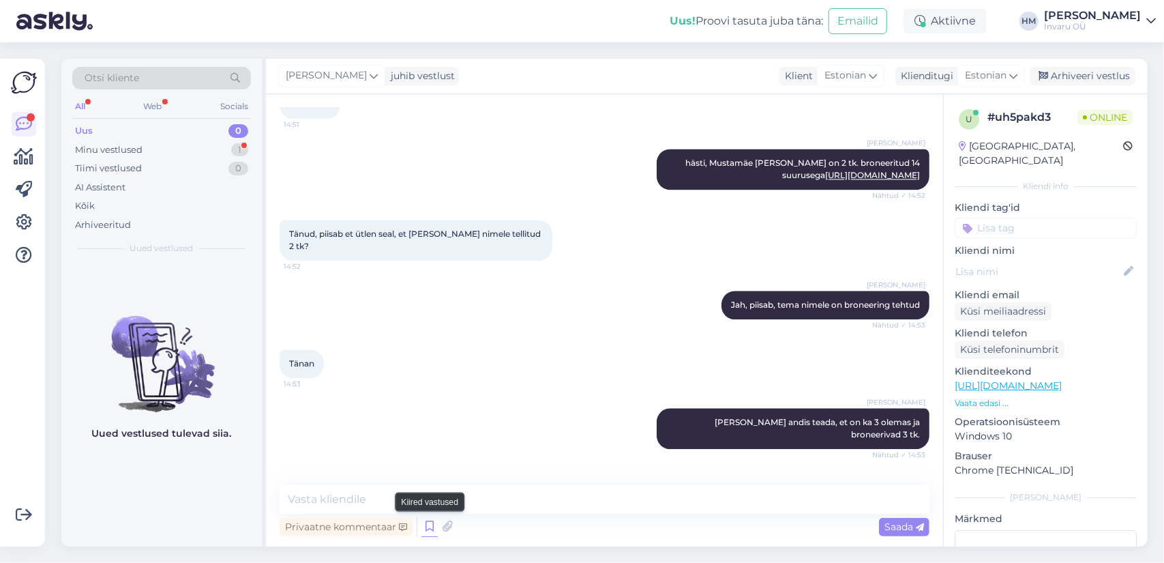
click at [425, 525] on icon at bounding box center [430, 526] width 16 height 20
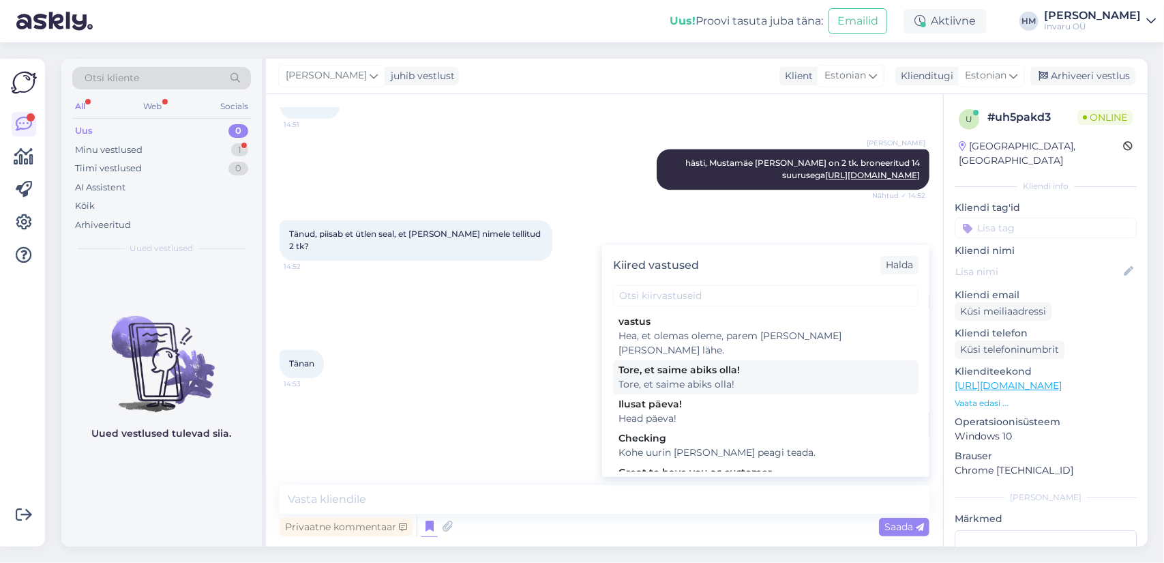
click at [647, 377] on div "Tore, et saime abiks olla!" at bounding box center [766, 384] width 295 height 14
type textarea "Tore, et saime abiks olla!"
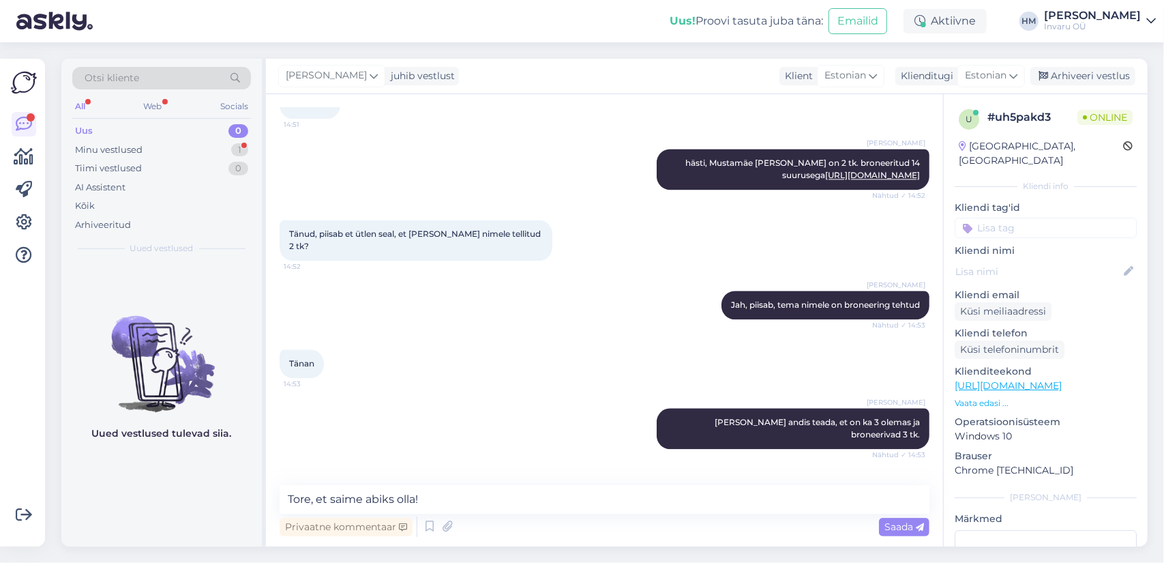
click at [893, 527] on span "Saada" at bounding box center [905, 526] width 40 height 12
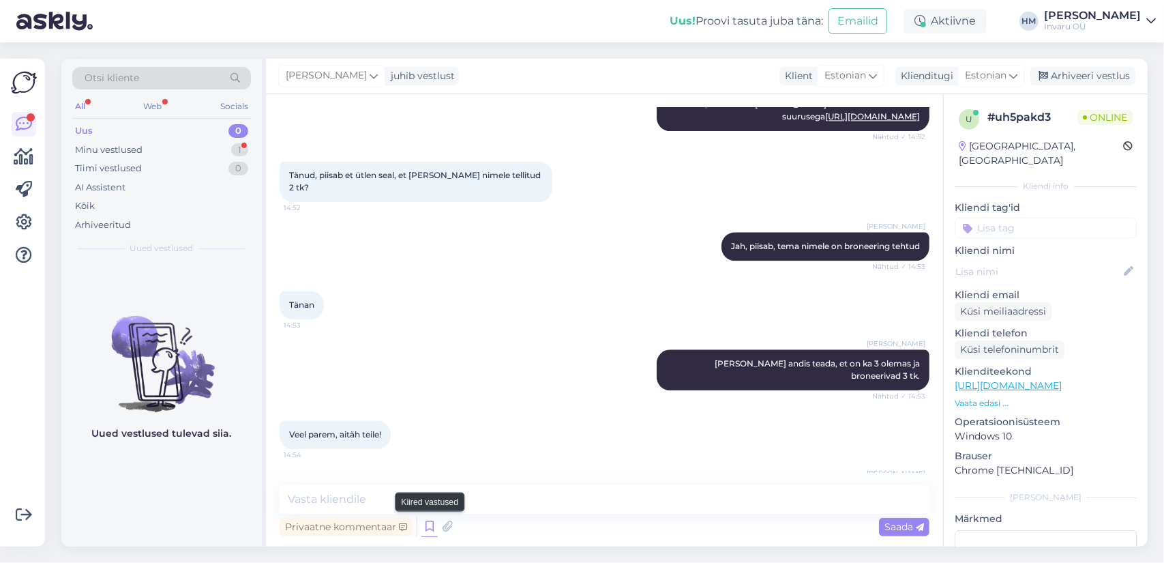
click at [428, 524] on icon at bounding box center [430, 526] width 16 height 20
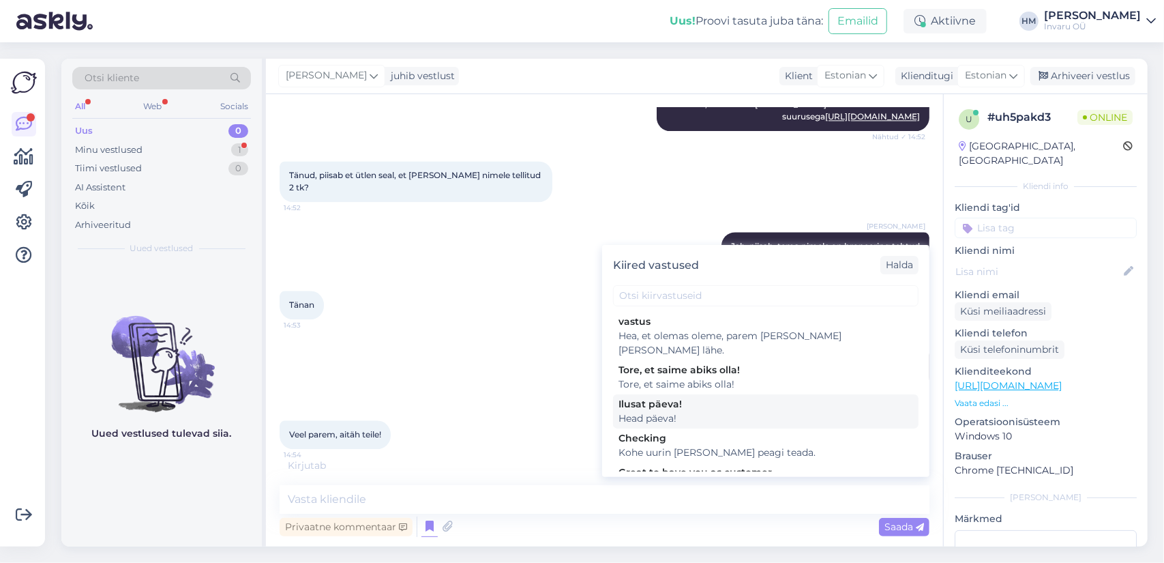
click at [659, 397] on div "Ilusat päeva!" at bounding box center [766, 404] width 295 height 14
type textarea "Head päeva!"
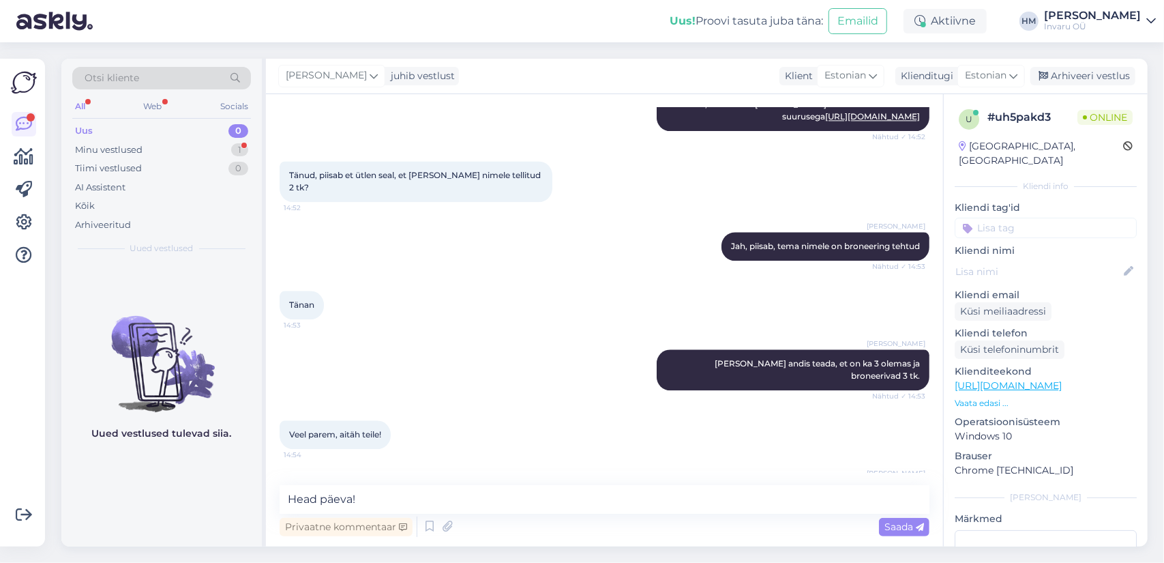
scroll to position [2186, 0]
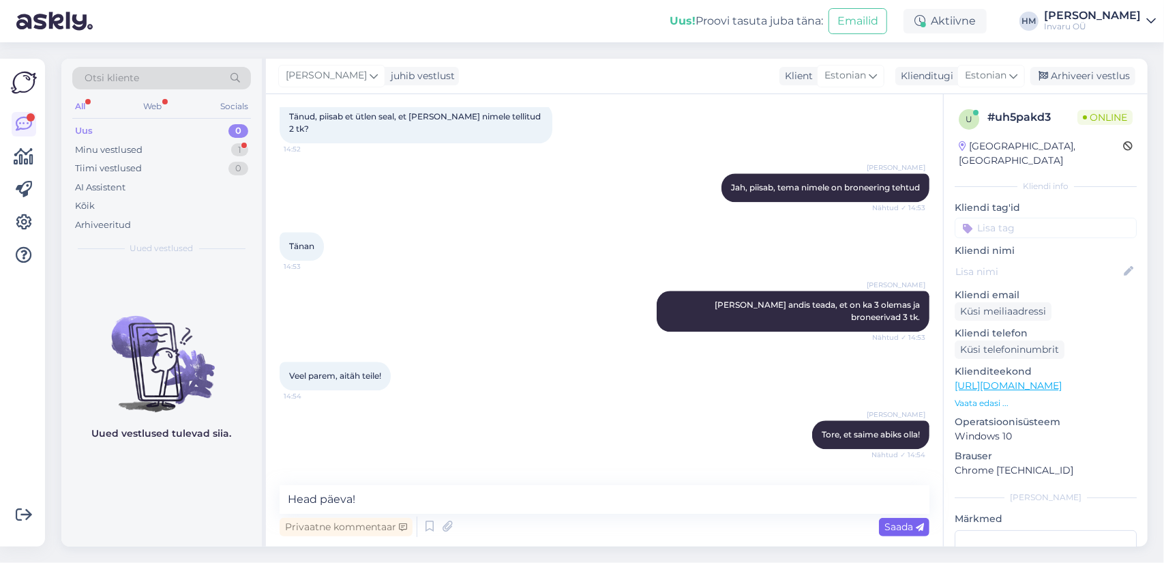
click at [883, 527] on div "Saada" at bounding box center [904, 527] width 50 height 18
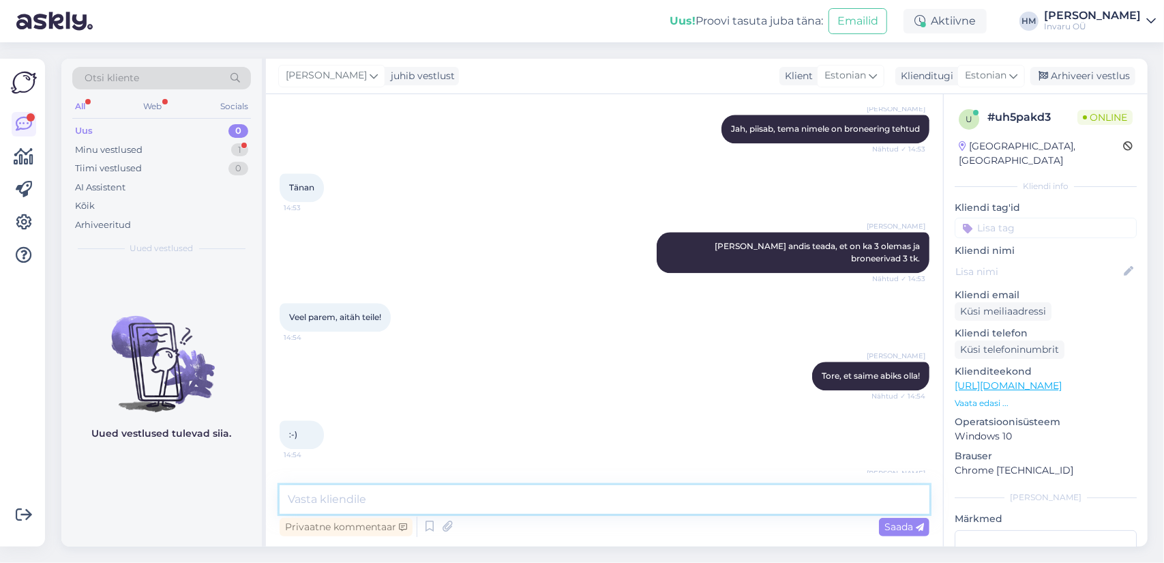
click at [389, 493] on textarea at bounding box center [605, 499] width 650 height 29
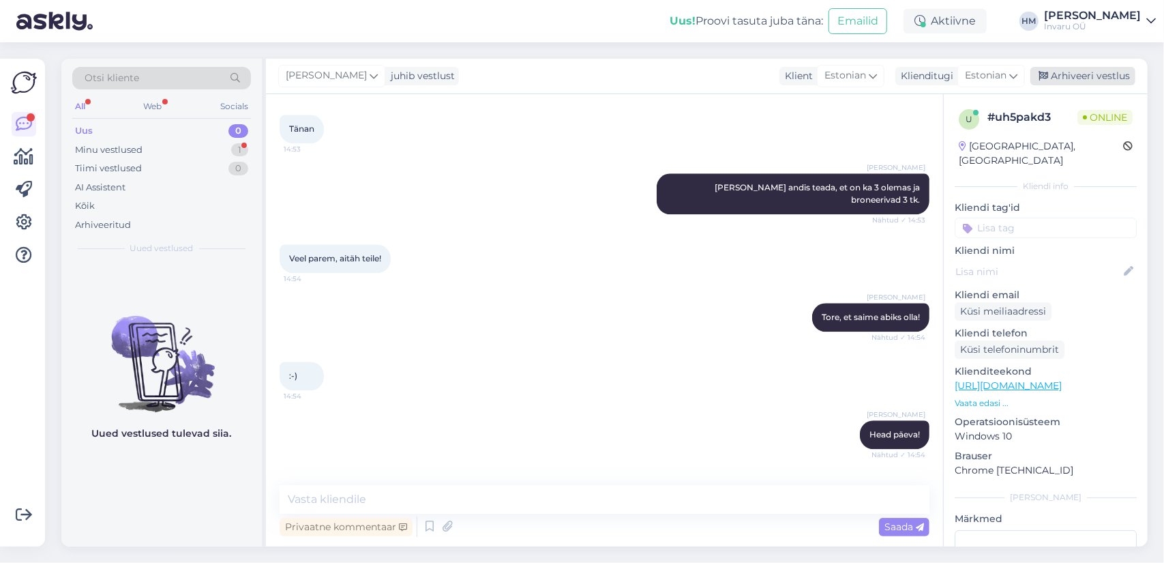
click at [1111, 72] on div "Arhiveeri vestlus" at bounding box center [1083, 76] width 105 height 18
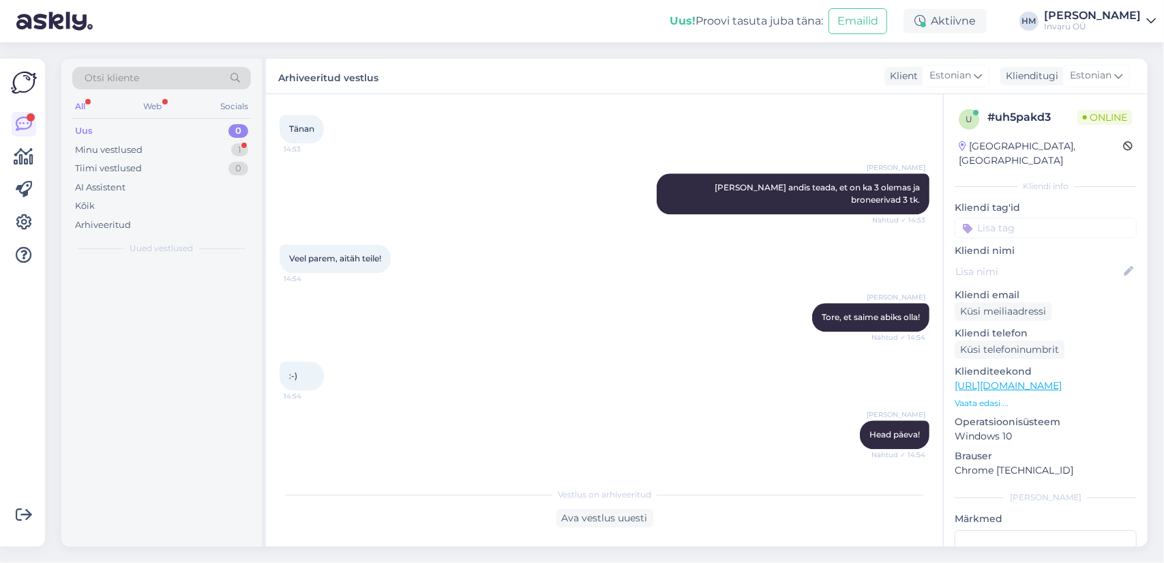
scroll to position [2308, 0]
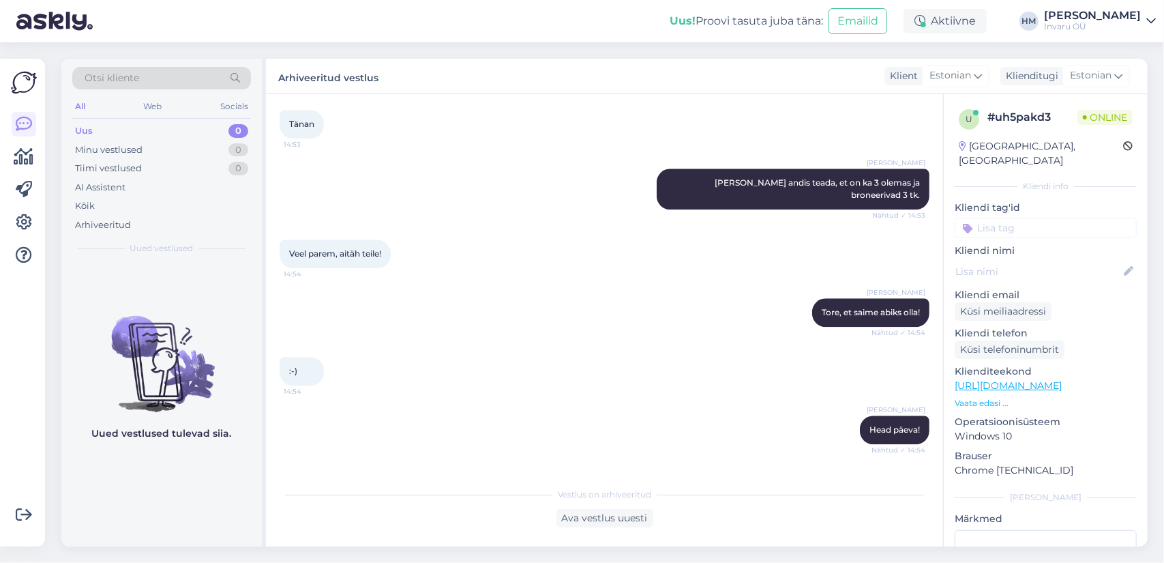
click at [415, 16] on div "Uus! Proovi tasuta [PERSON_NAME]: Emailid Aktiivne HM [PERSON_NAME] Invaru OÜ" at bounding box center [582, 21] width 1164 height 42
